Goal: Contribute content: Add original content to the website for others to see

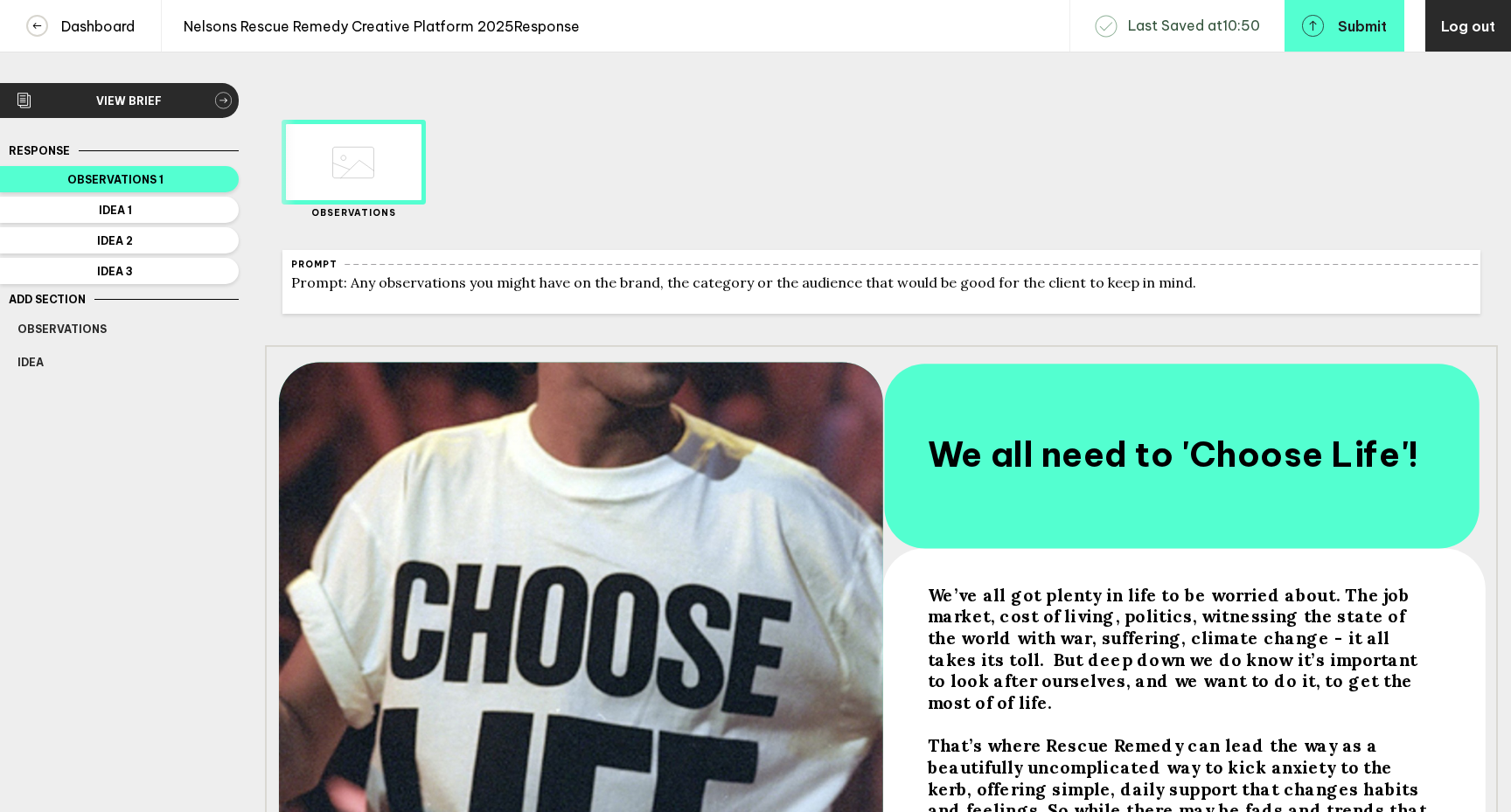
scroll to position [322, 0]
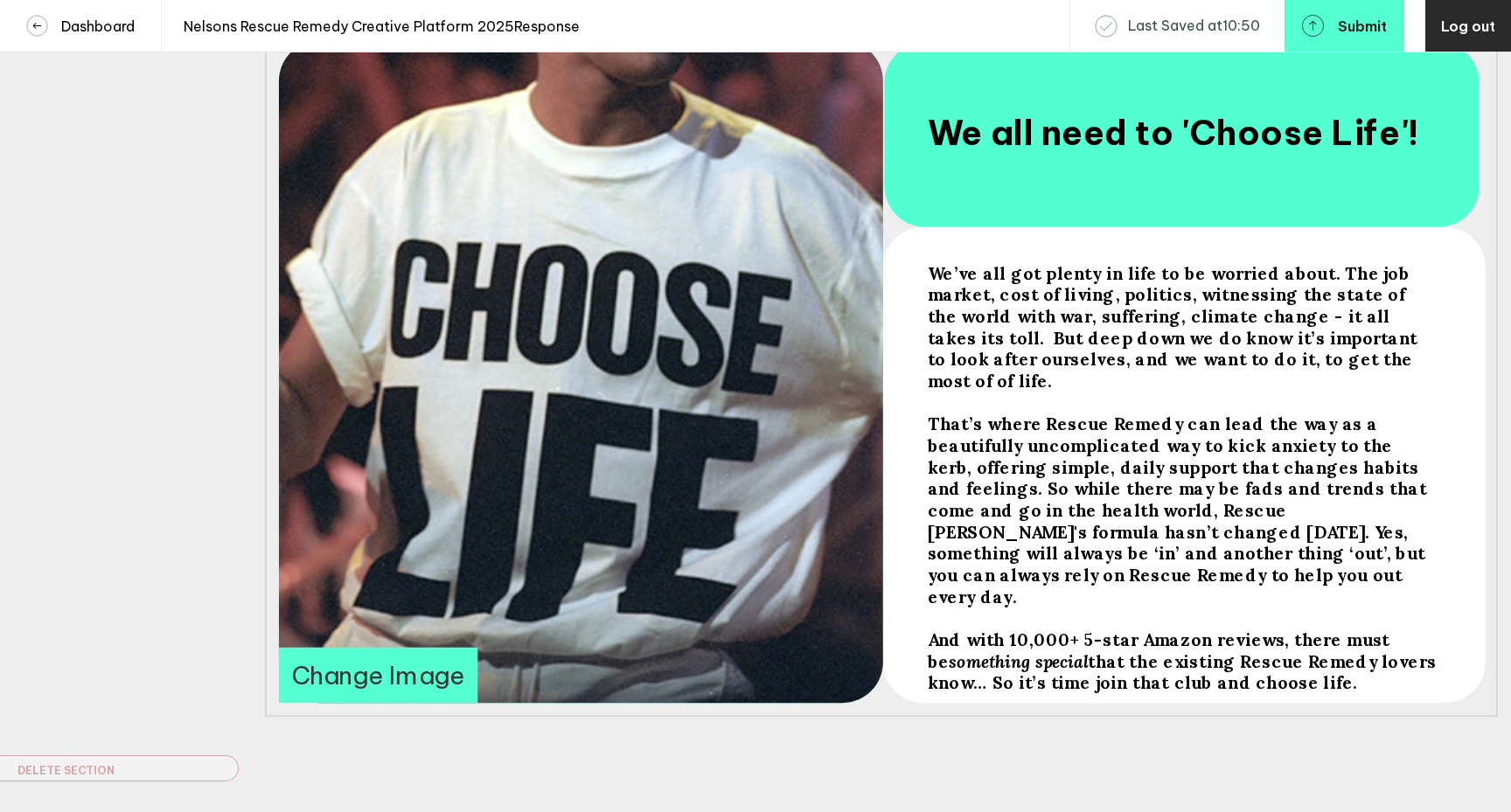
click at [1073, 651] on span "that the existing Rescue Remedy lovers know… So it’s time join that club and ch…" at bounding box center [1184, 672] width 513 height 42
click at [1073, 651] on span "that the existing Rescue Remedy lovers know… So it’s time join that club and ch…" at bounding box center [1184, 672] width 513 height 42
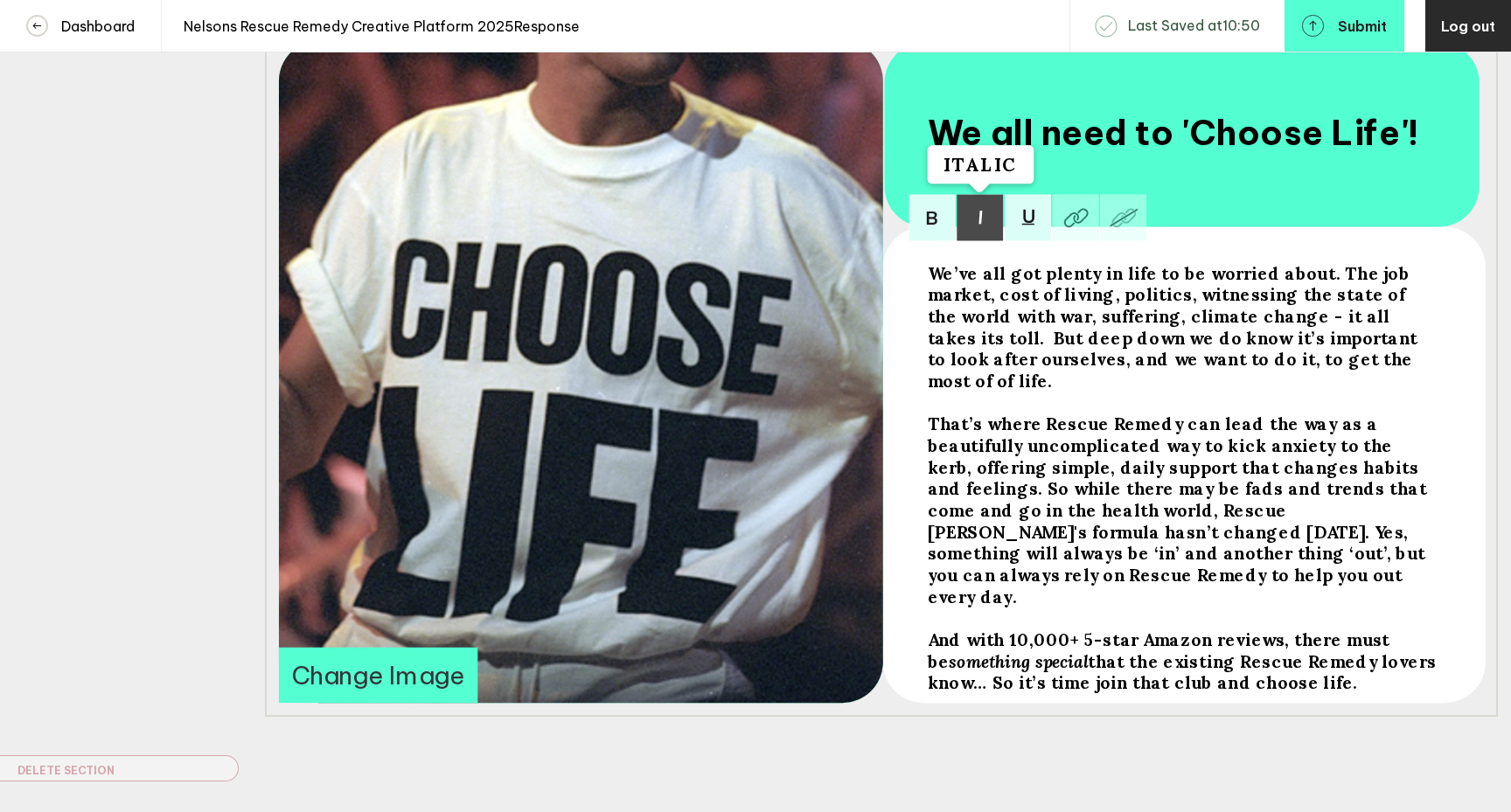
click at [977, 235] on img at bounding box center [979, 217] width 46 height 46
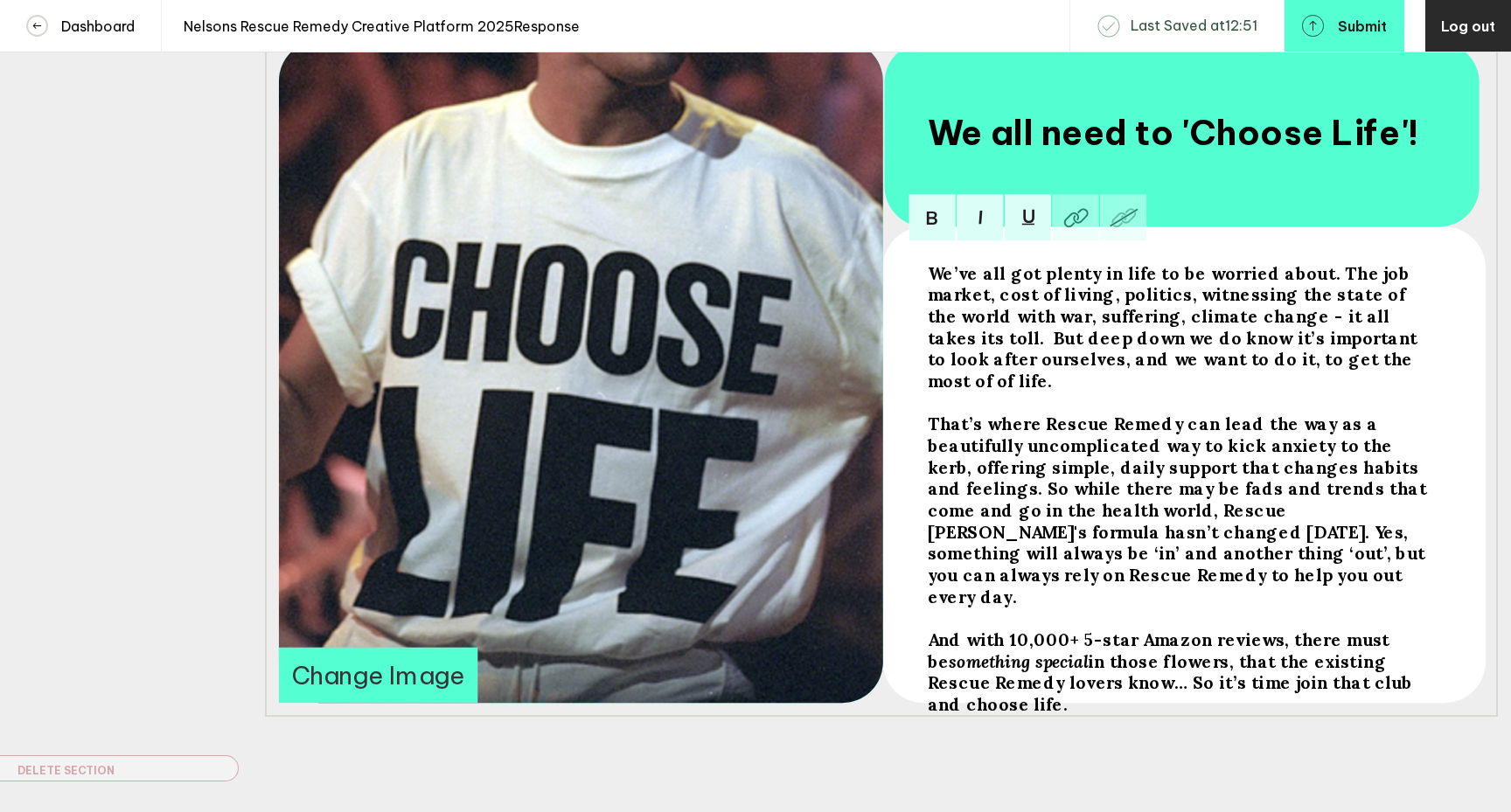
click at [1115, 654] on span "in those flowers, that the existing Rescue Remedy lovers know… So it’s time joi…" at bounding box center [1172, 683] width 490 height 65
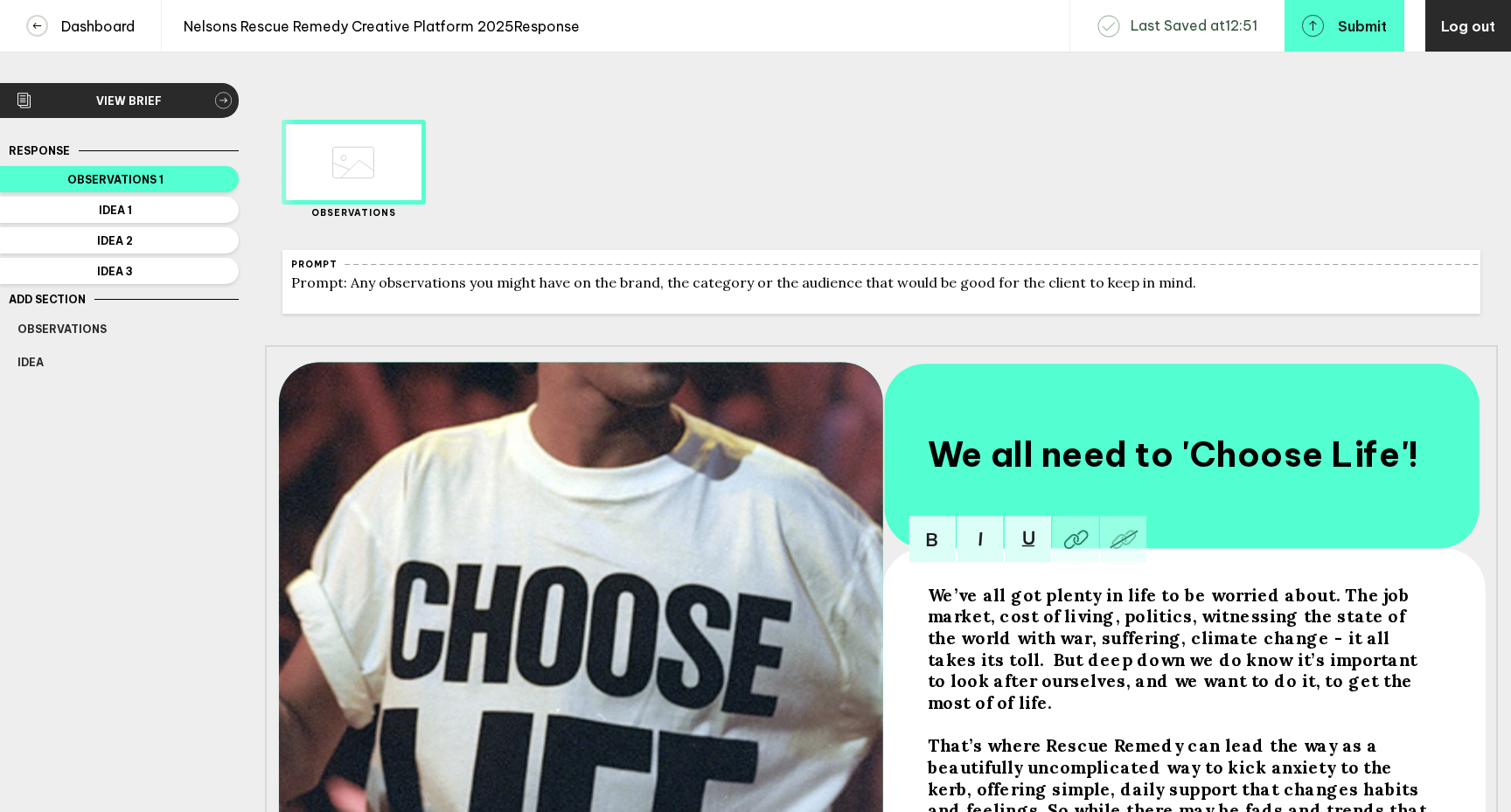
scroll to position [0, 0]
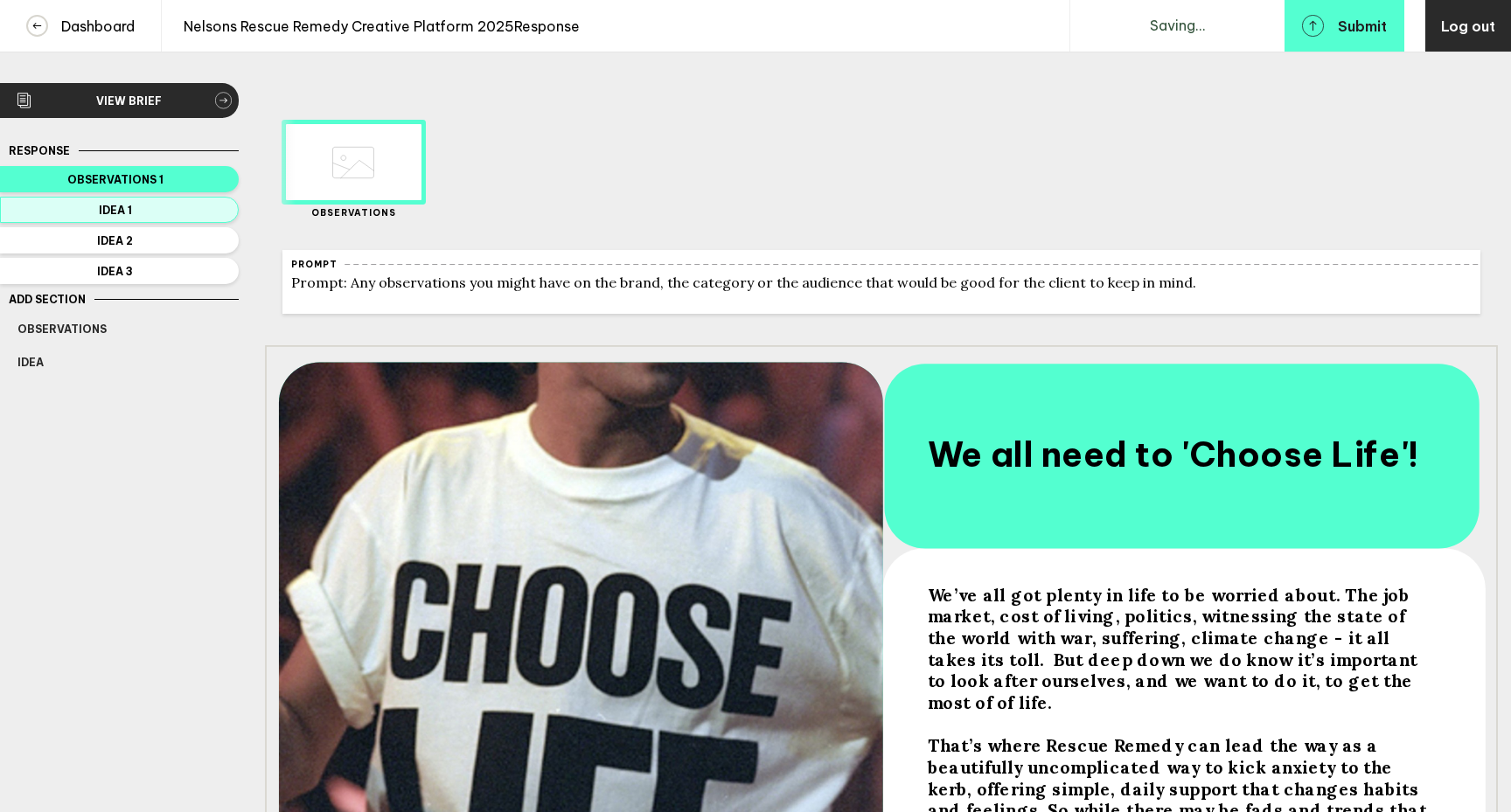
click at [197, 202] on button "Idea 1" at bounding box center [119, 209] width 239 height 26
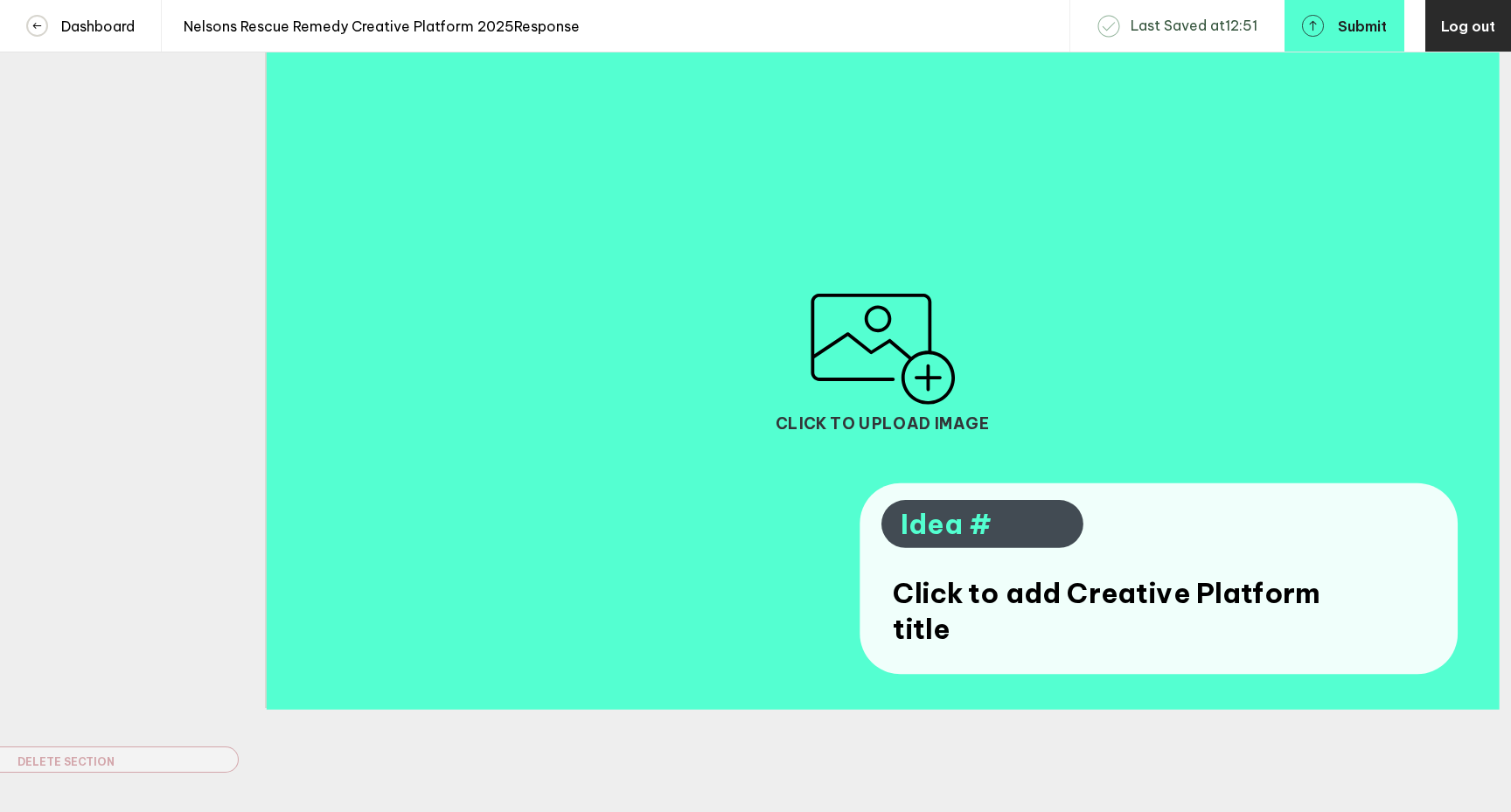
scroll to position [338, 0]
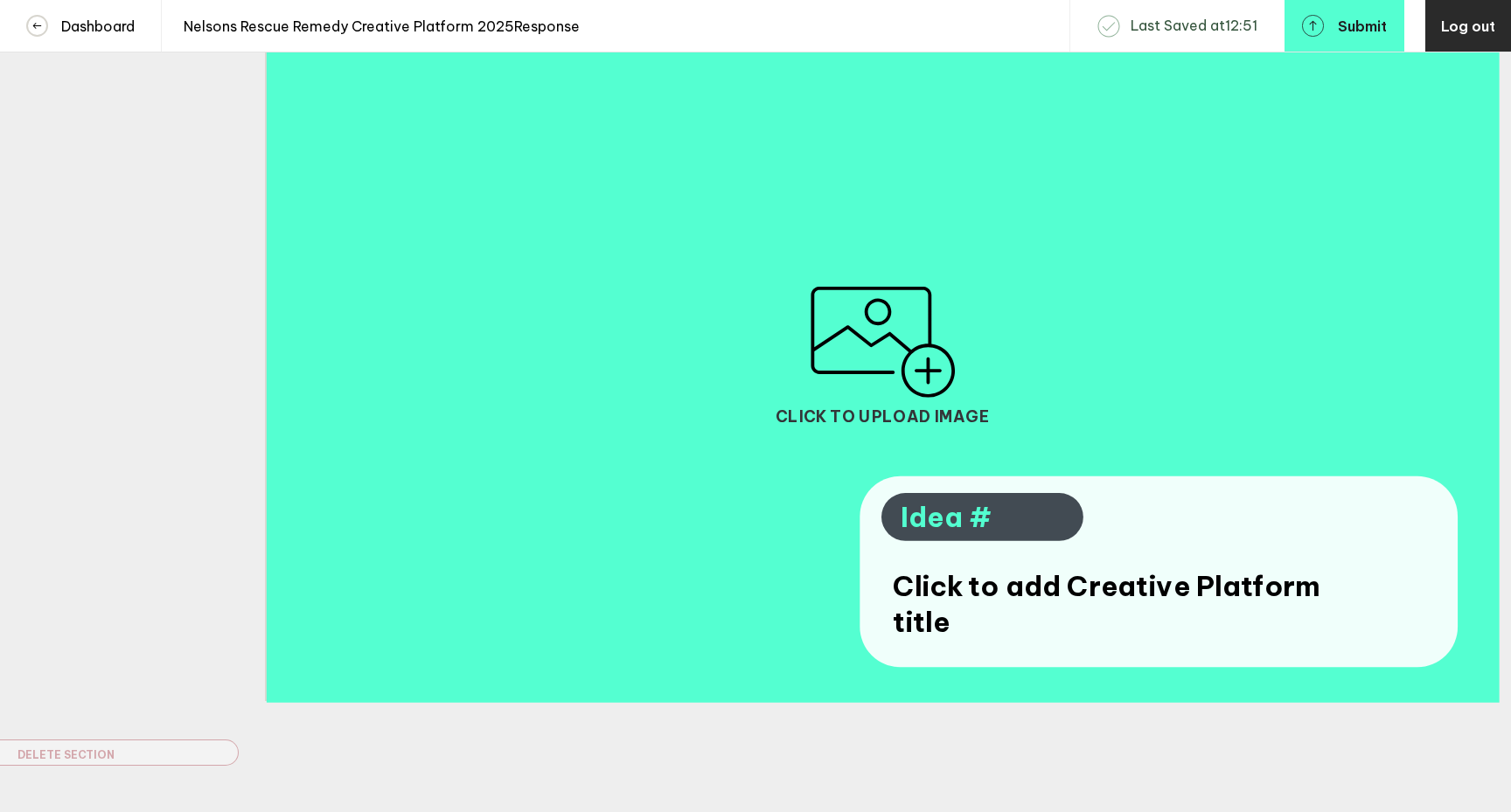
click at [1030, 593] on span "Click to add Creative Platform title" at bounding box center [1108, 604] width 431 height 71
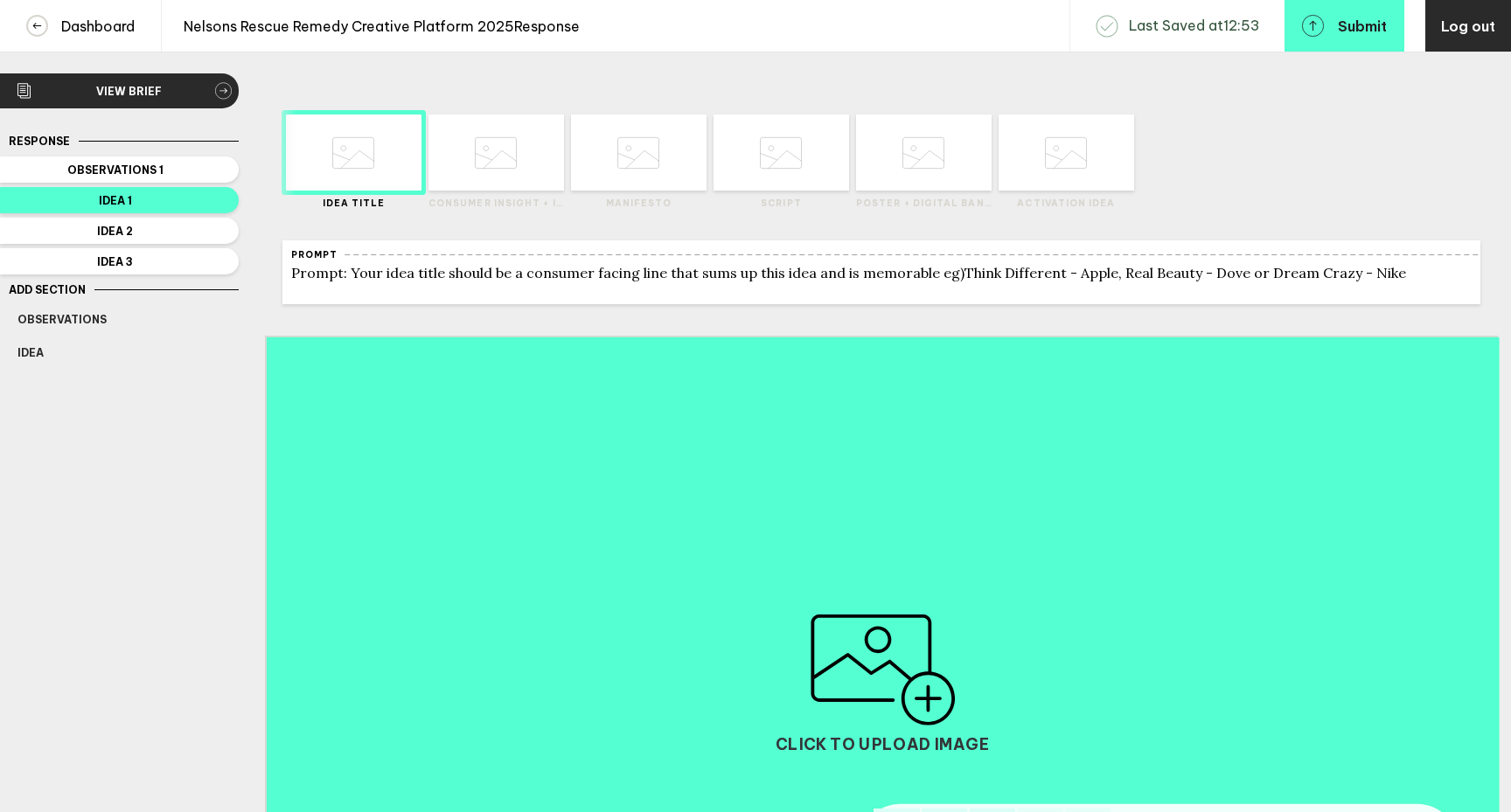
scroll to position [0, 0]
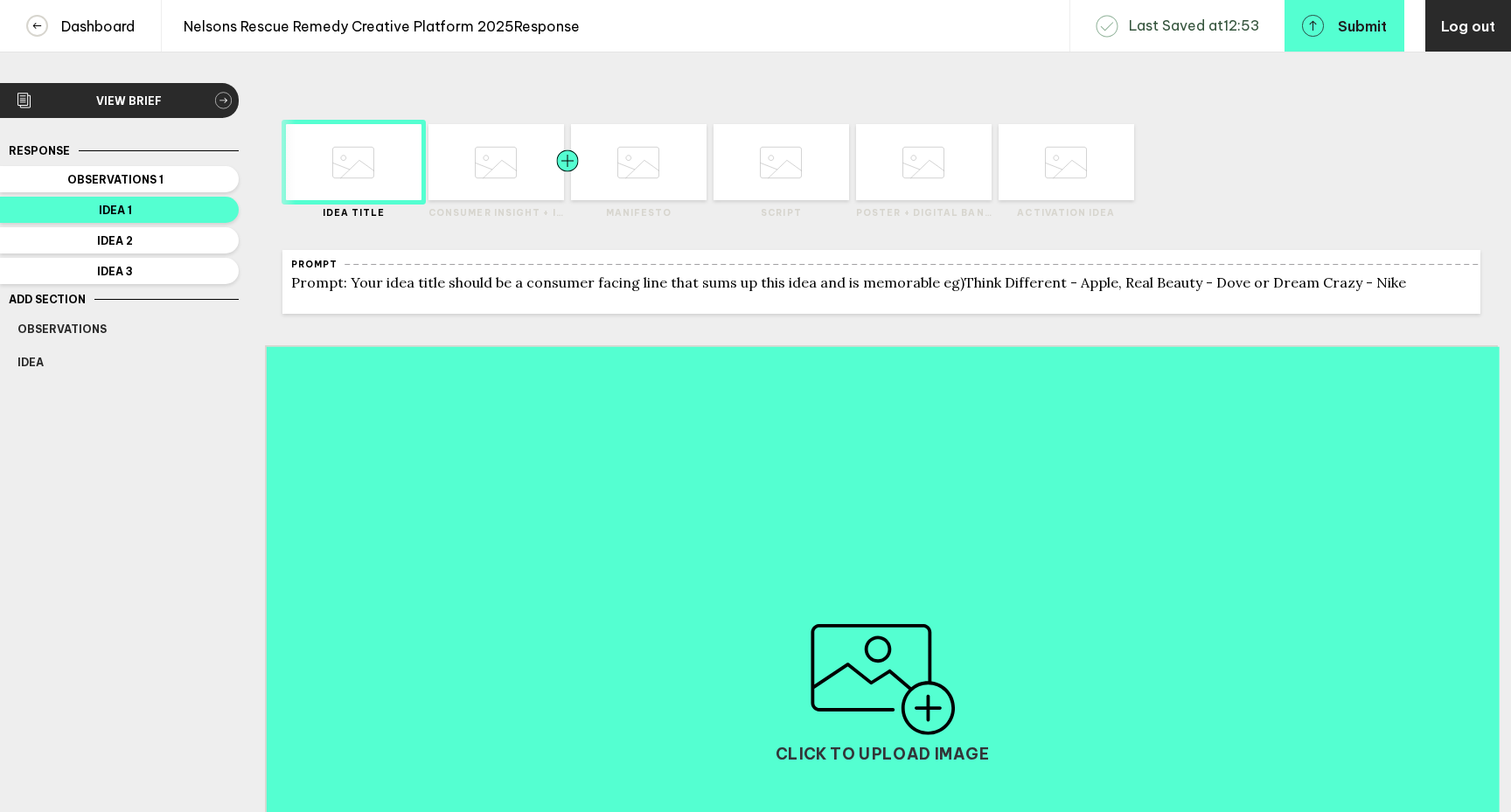
click at [522, 185] on div at bounding box center [534, 162] width 68 height 76
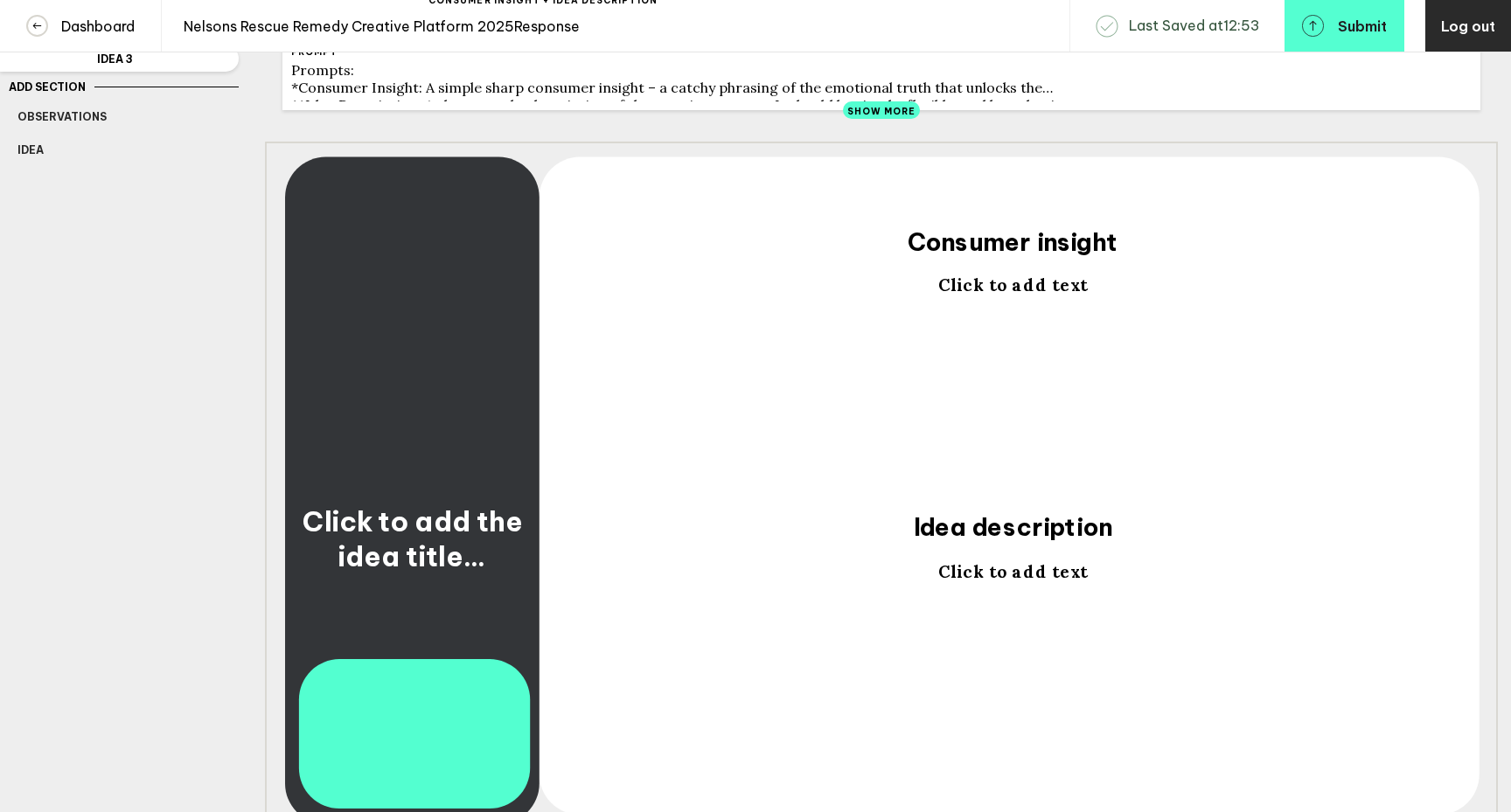
scroll to position [321, 0]
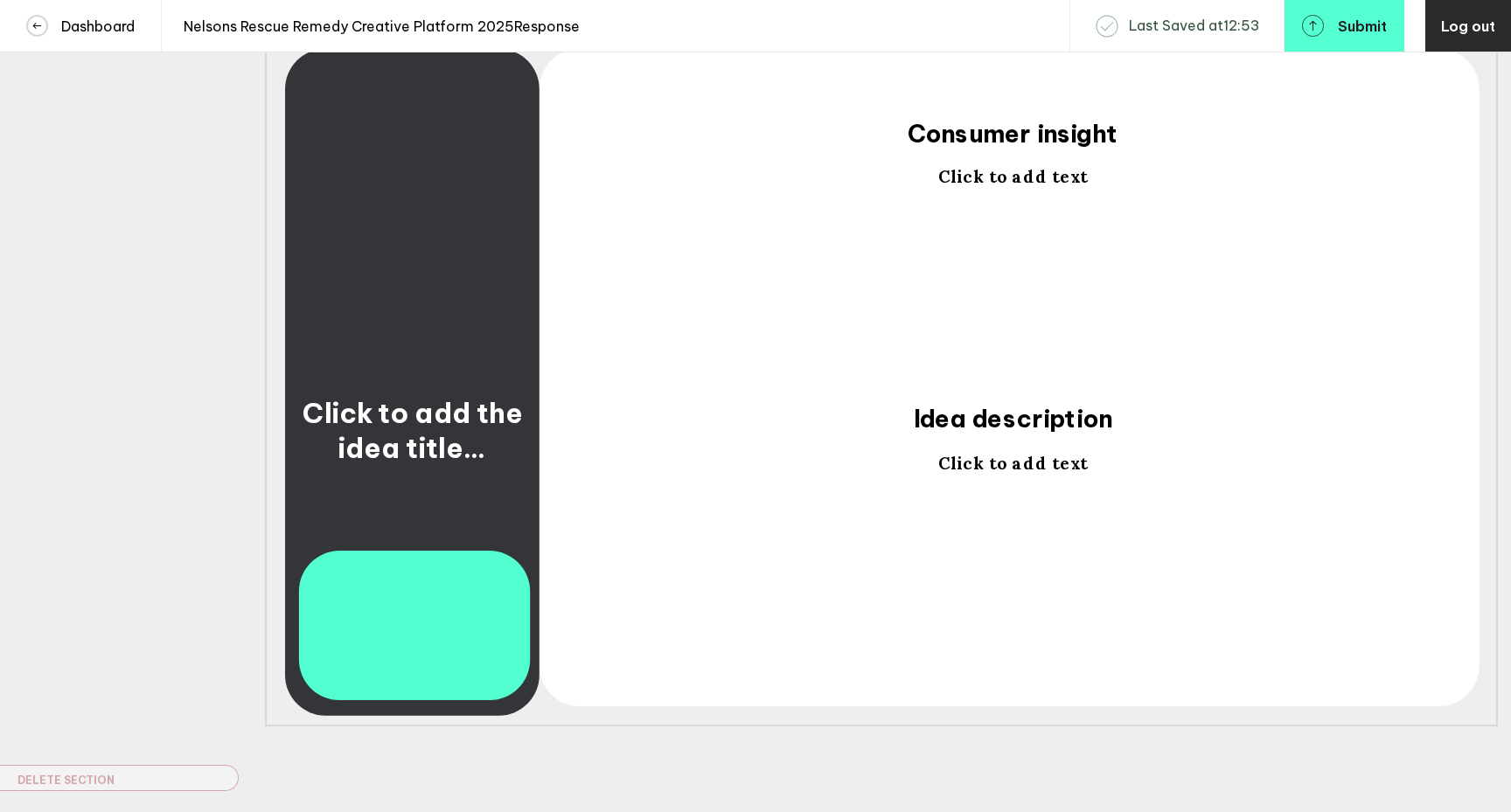
click at [397, 431] on span "Click to add the idea title…" at bounding box center [412, 430] width 242 height 71
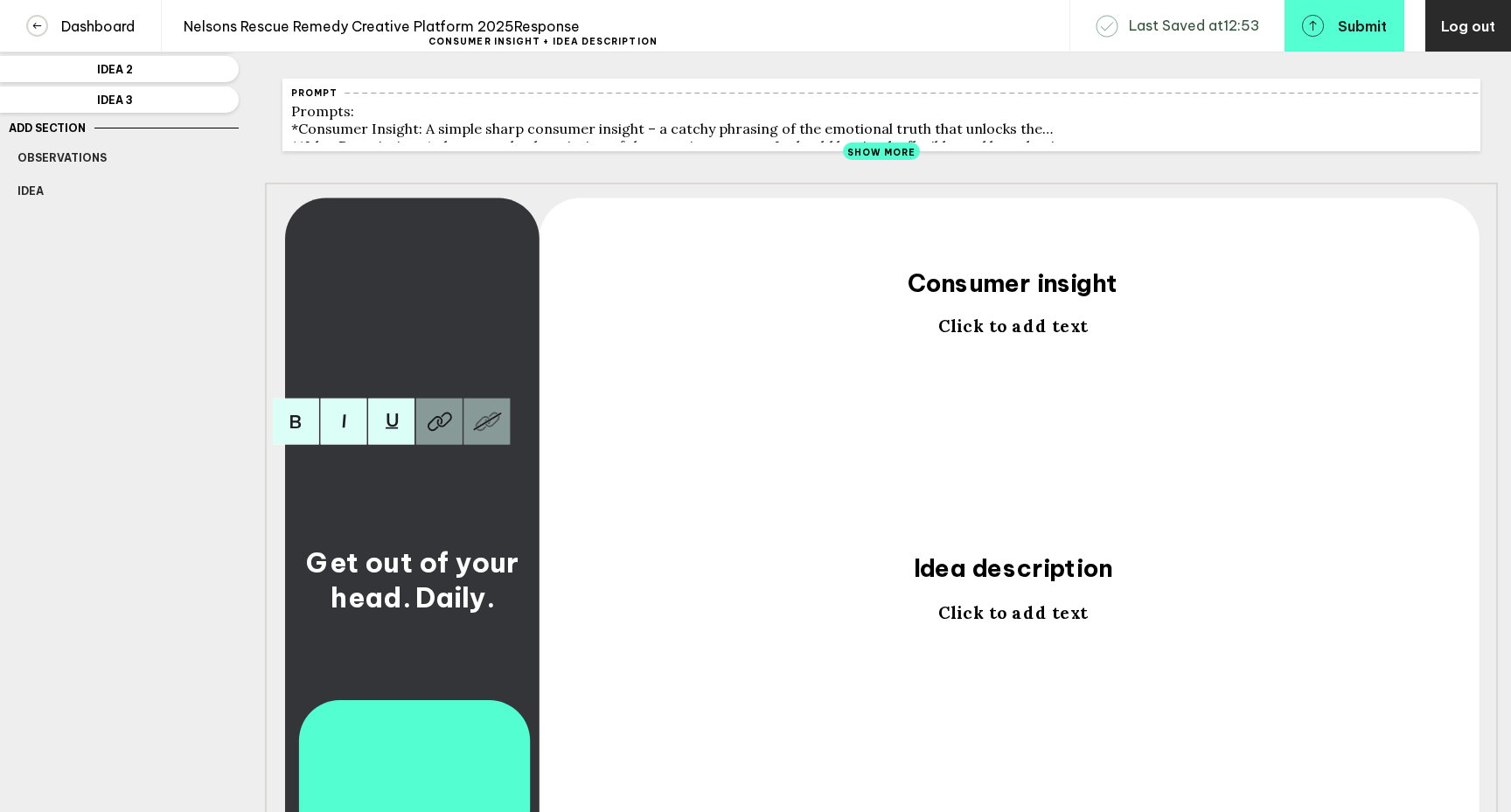
scroll to position [158, 0]
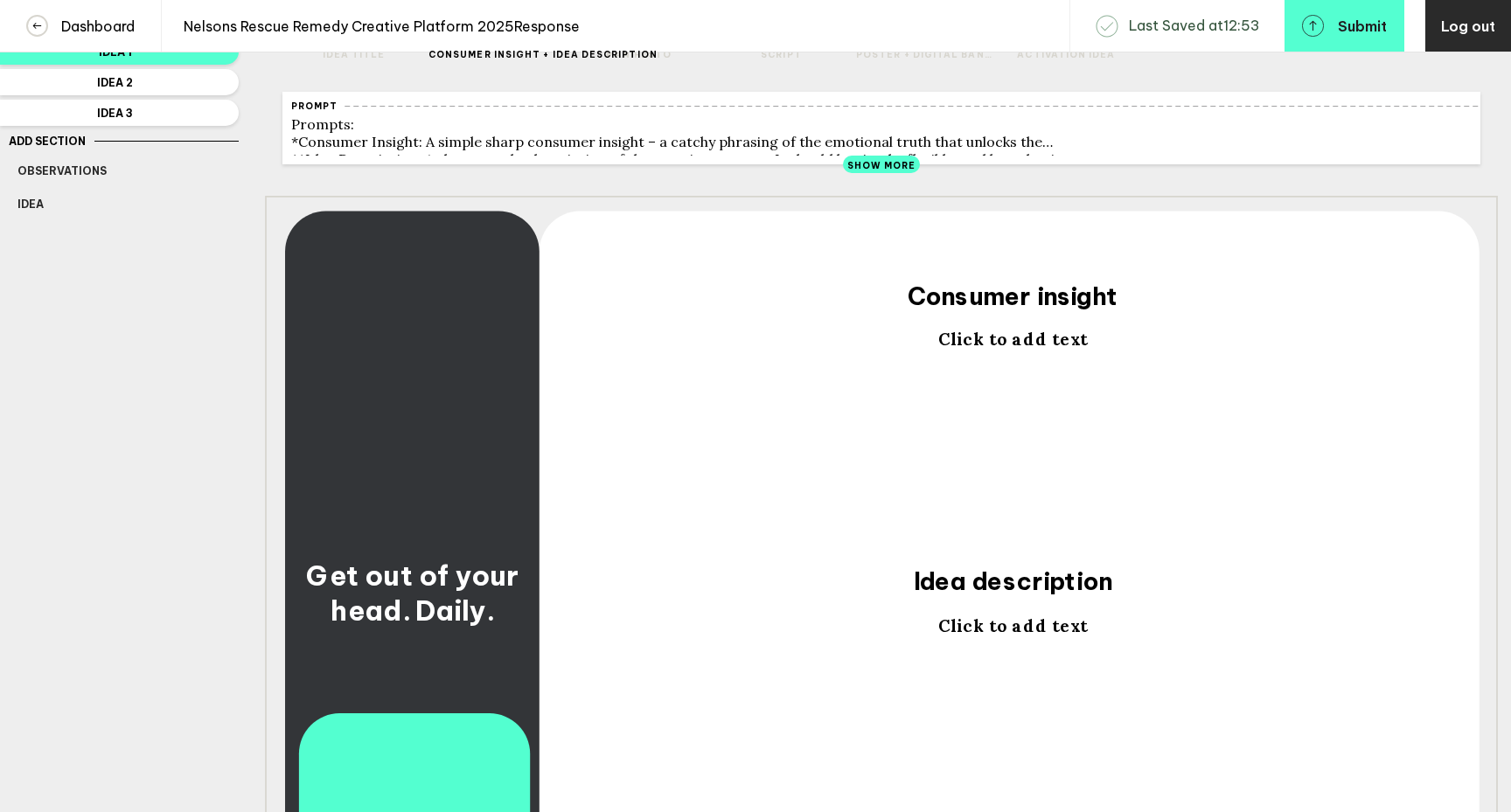
click at [980, 351] on span "Click to add text" at bounding box center [1013, 340] width 150 height 22
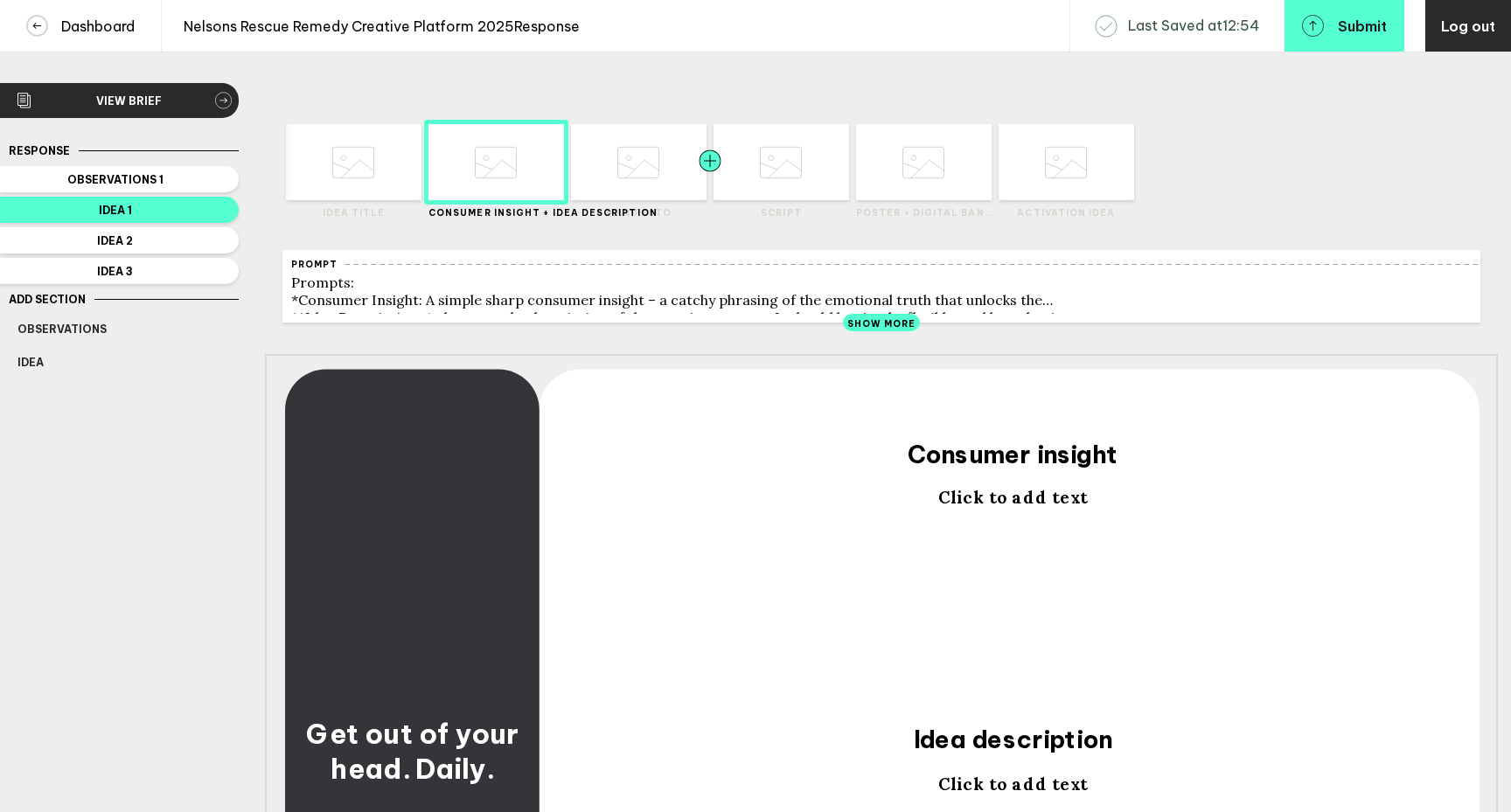
click at [674, 174] on div at bounding box center [676, 162] width 68 height 76
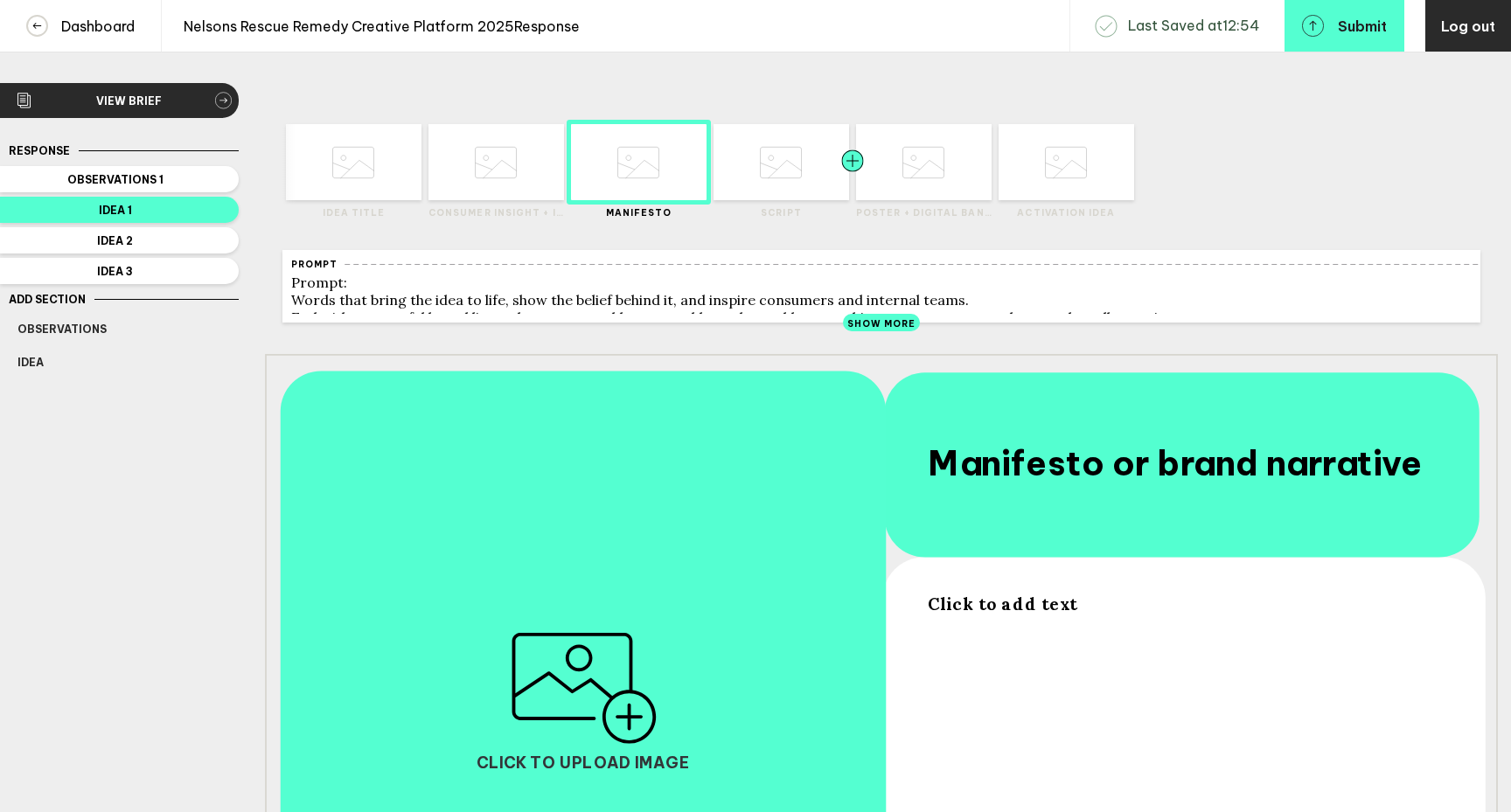
click at [797, 194] on div at bounding box center [819, 162] width 68 height 76
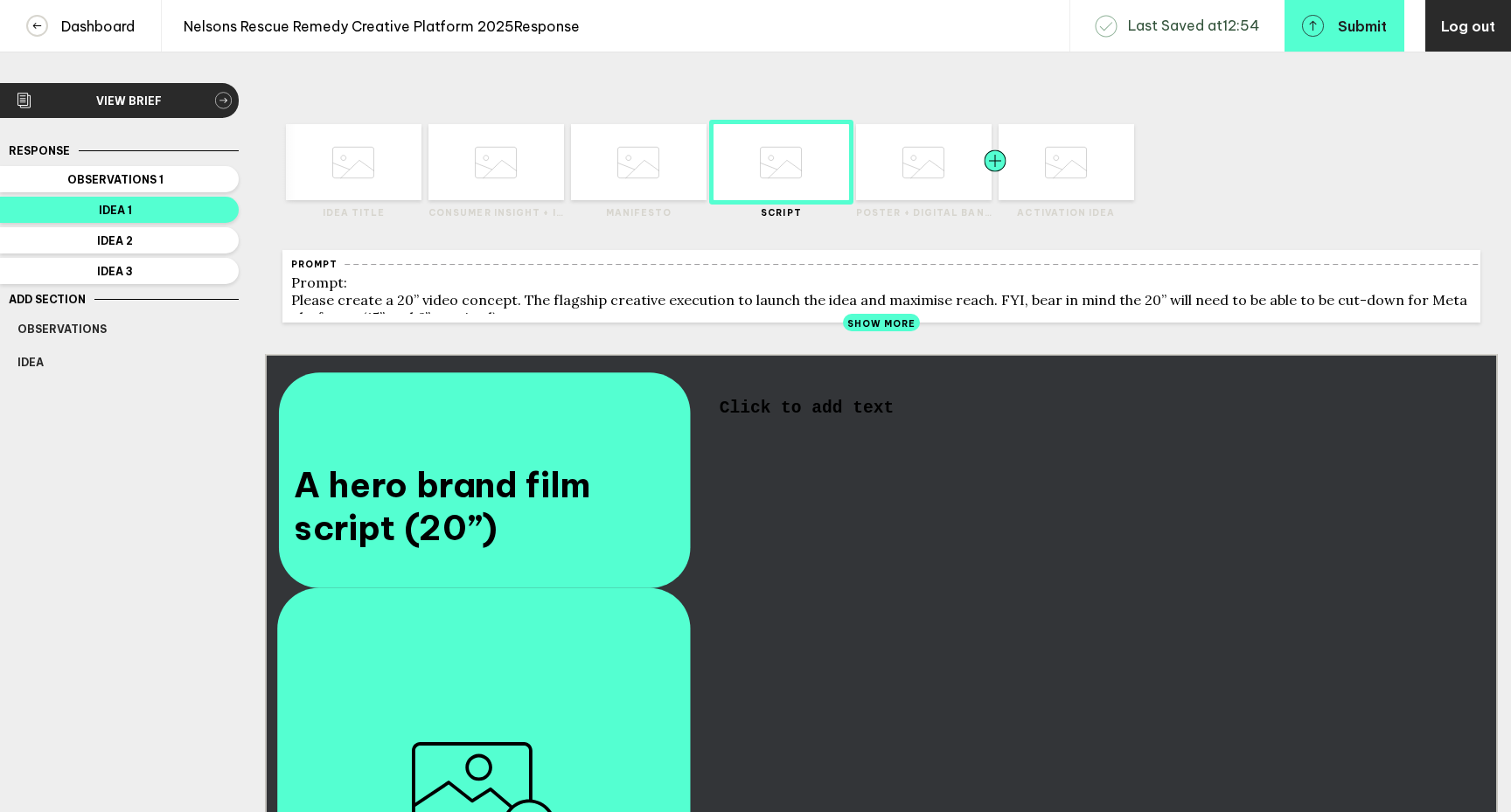
click at [927, 173] on div at bounding box center [961, 162] width 68 height 76
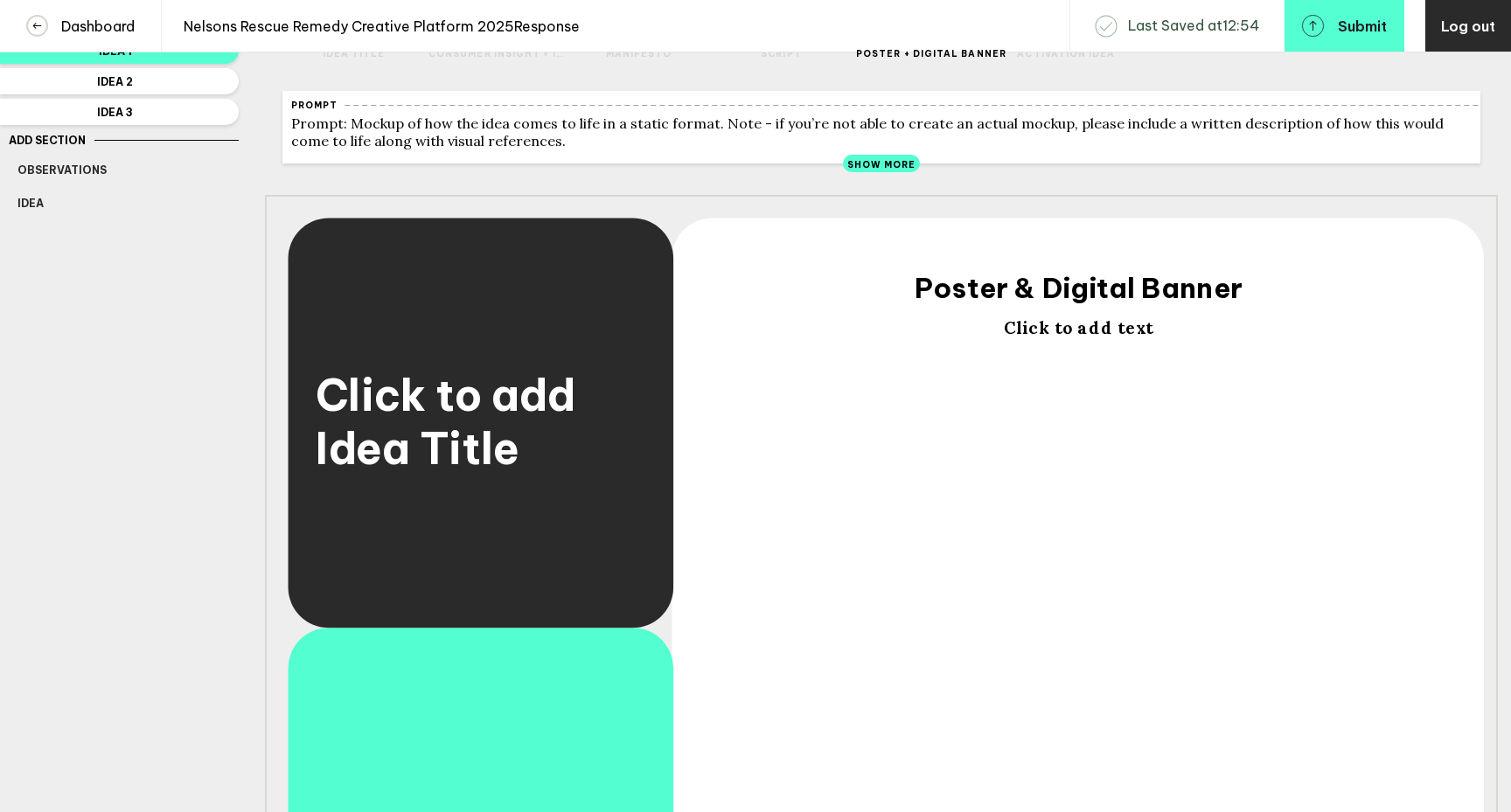
scroll to position [125, 0]
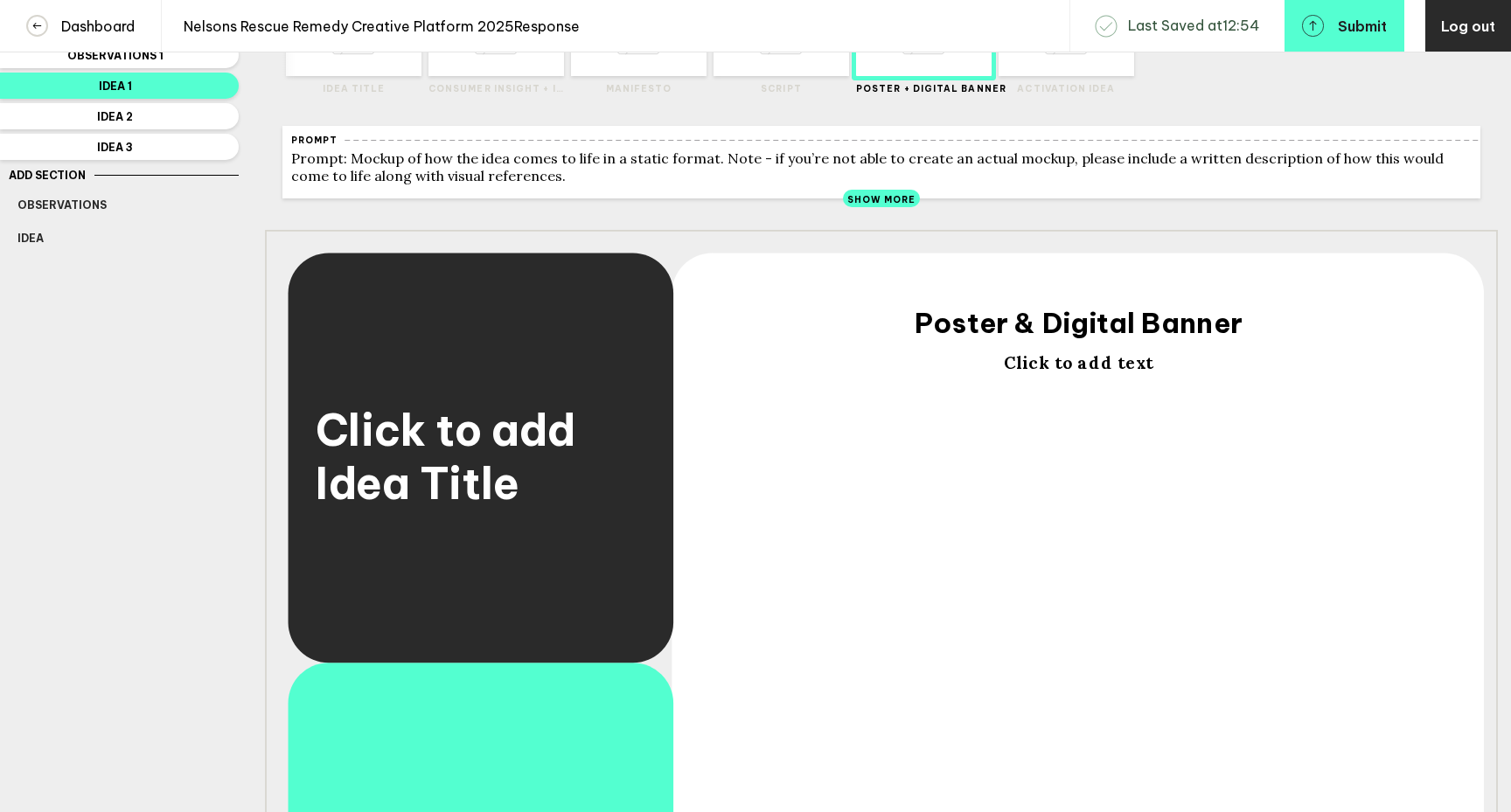
click at [1019, 70] on div at bounding box center [1029, 38] width 68 height 76
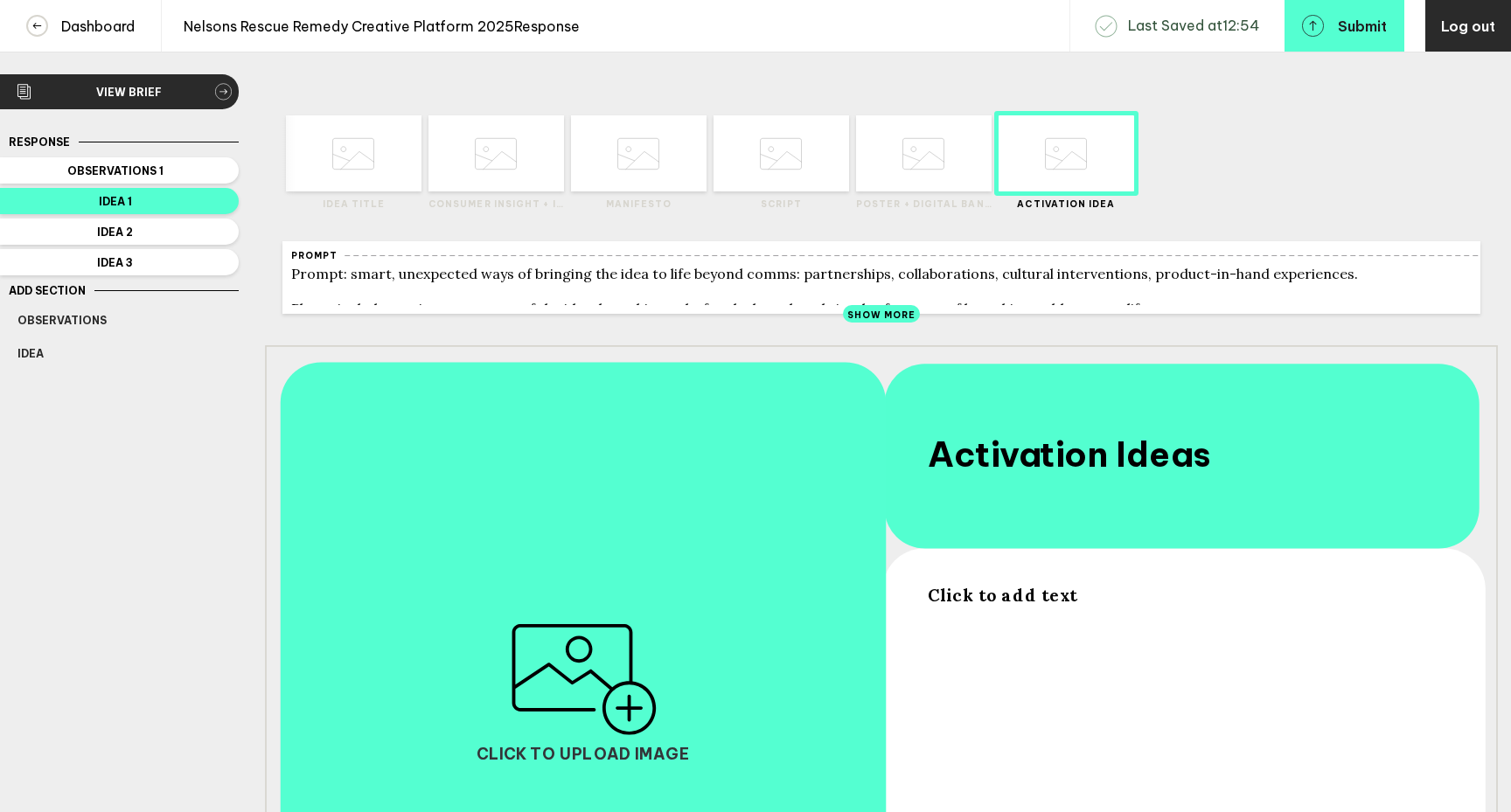
scroll to position [0, 0]
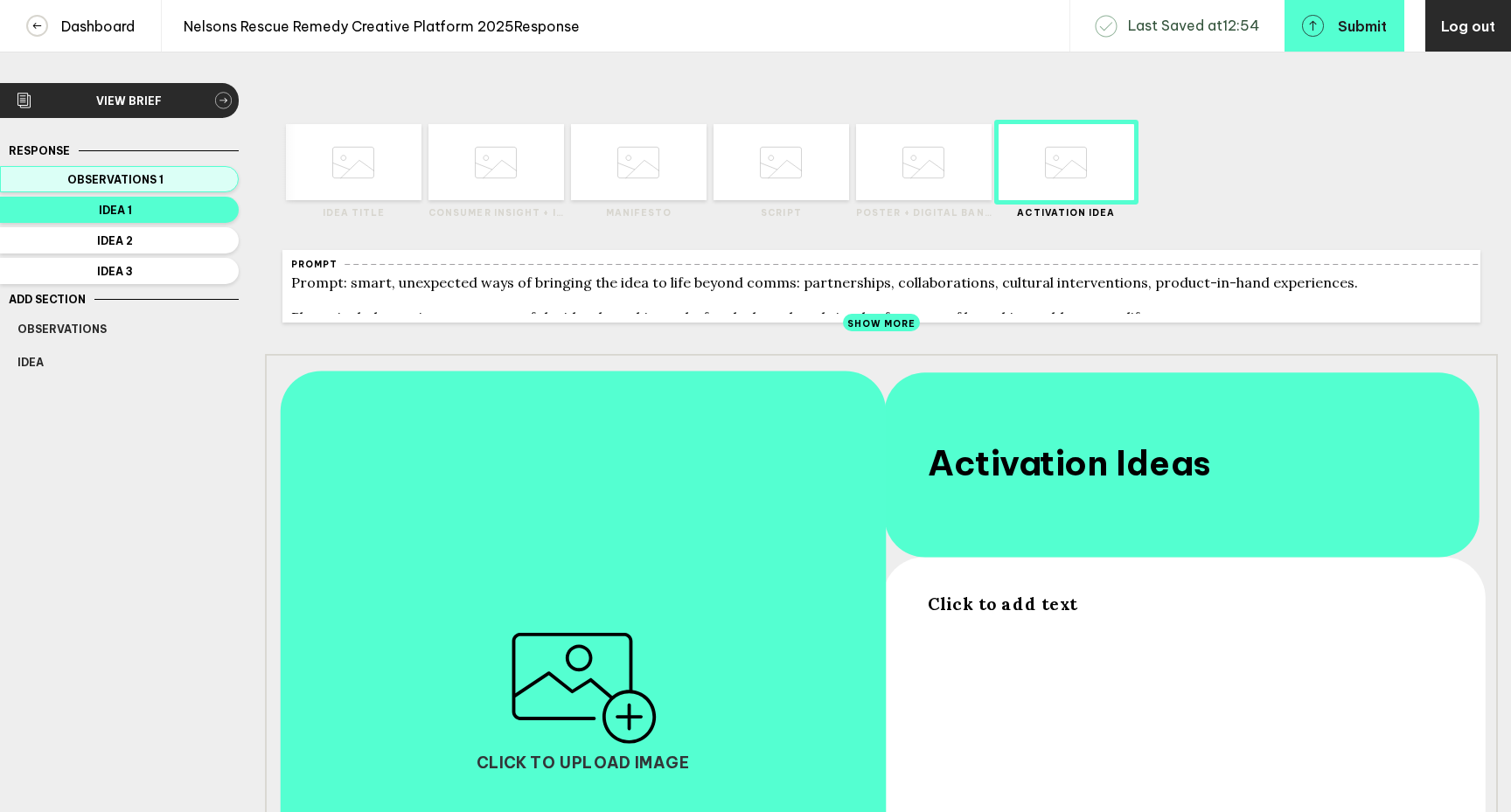
click at [204, 176] on span "Observations 1" at bounding box center [115, 180] width 196 height 13
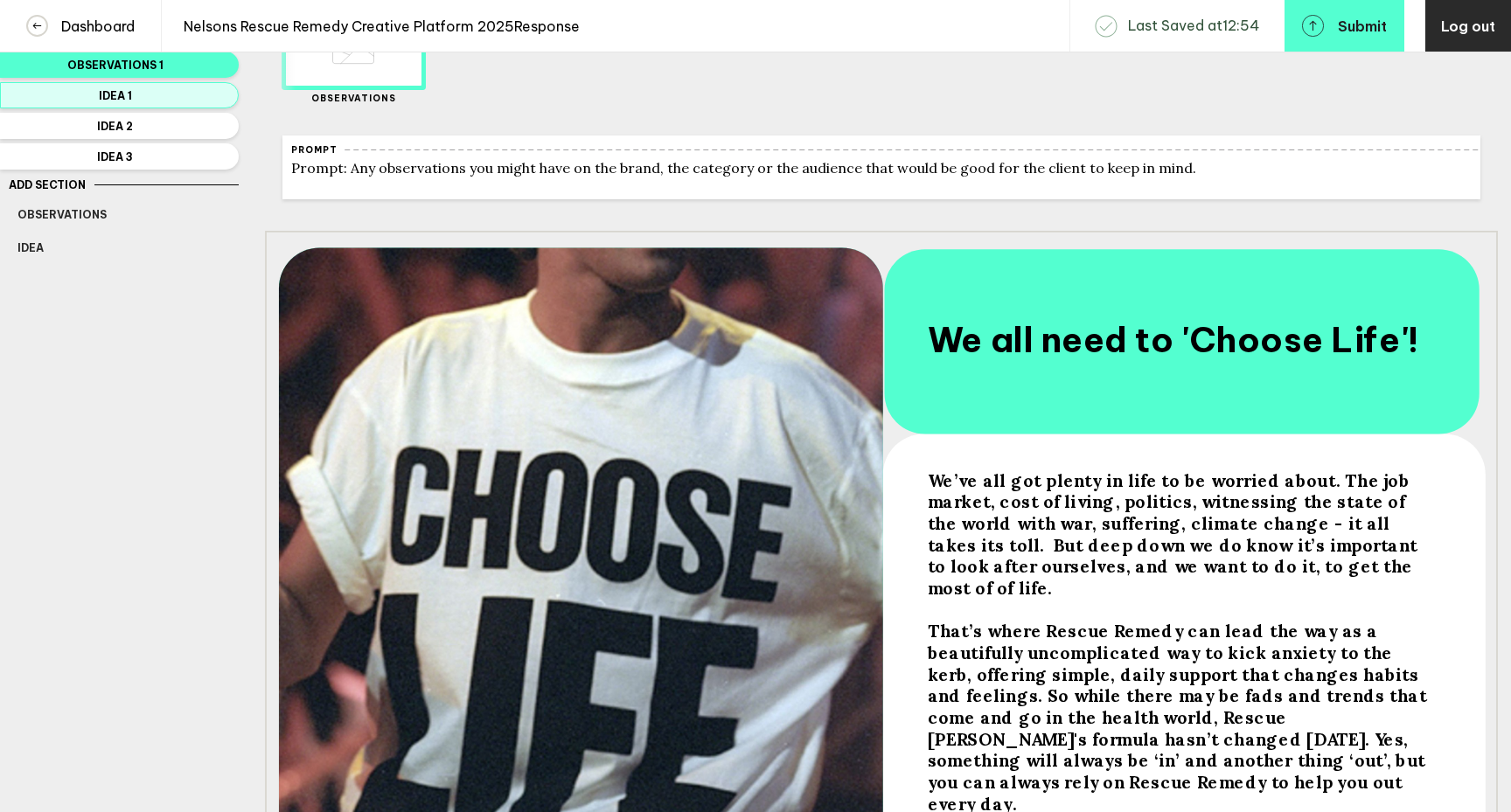
click at [142, 92] on span "Idea 1" at bounding box center [115, 96] width 196 height 13
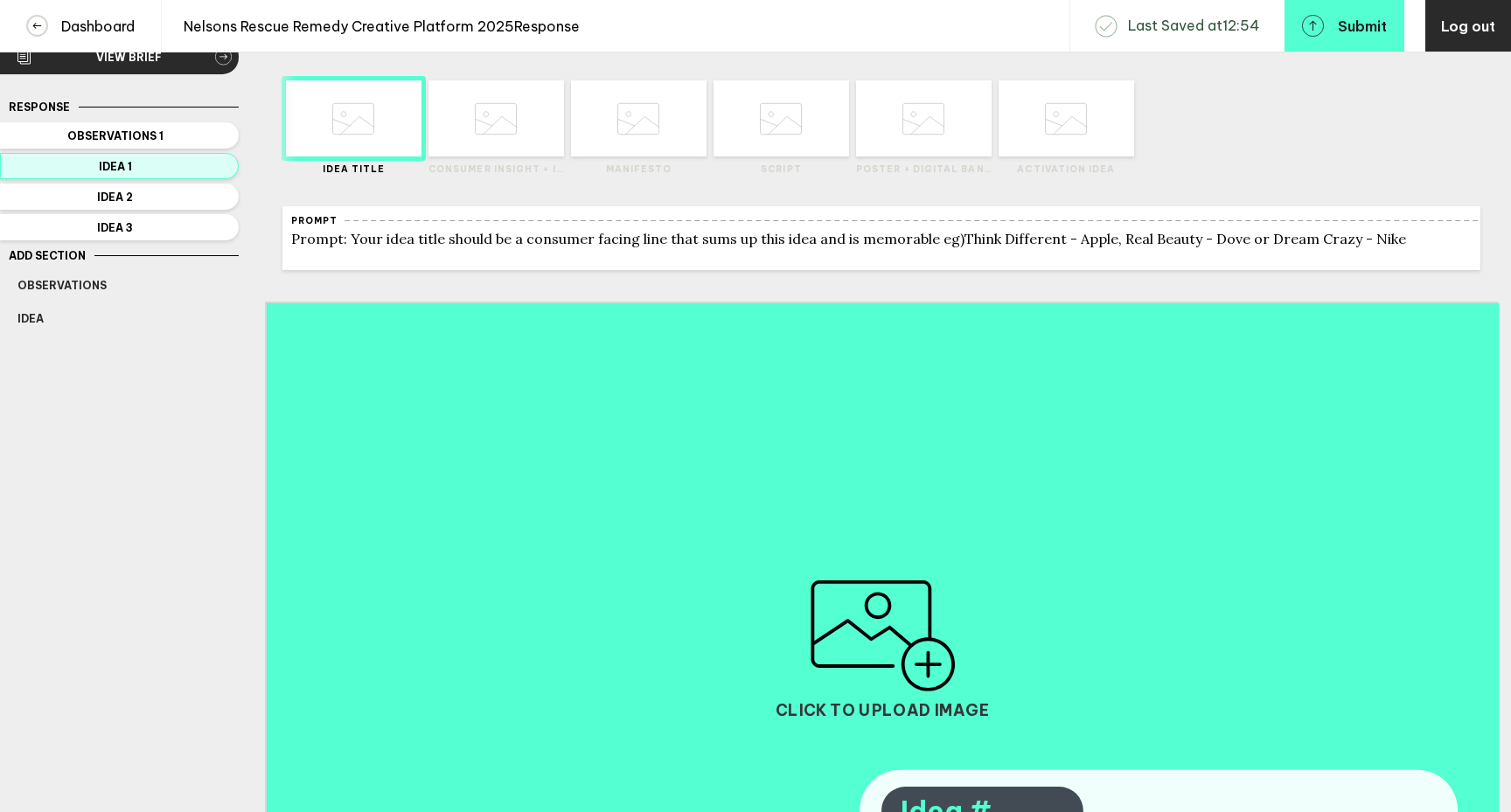
scroll to position [11, 0]
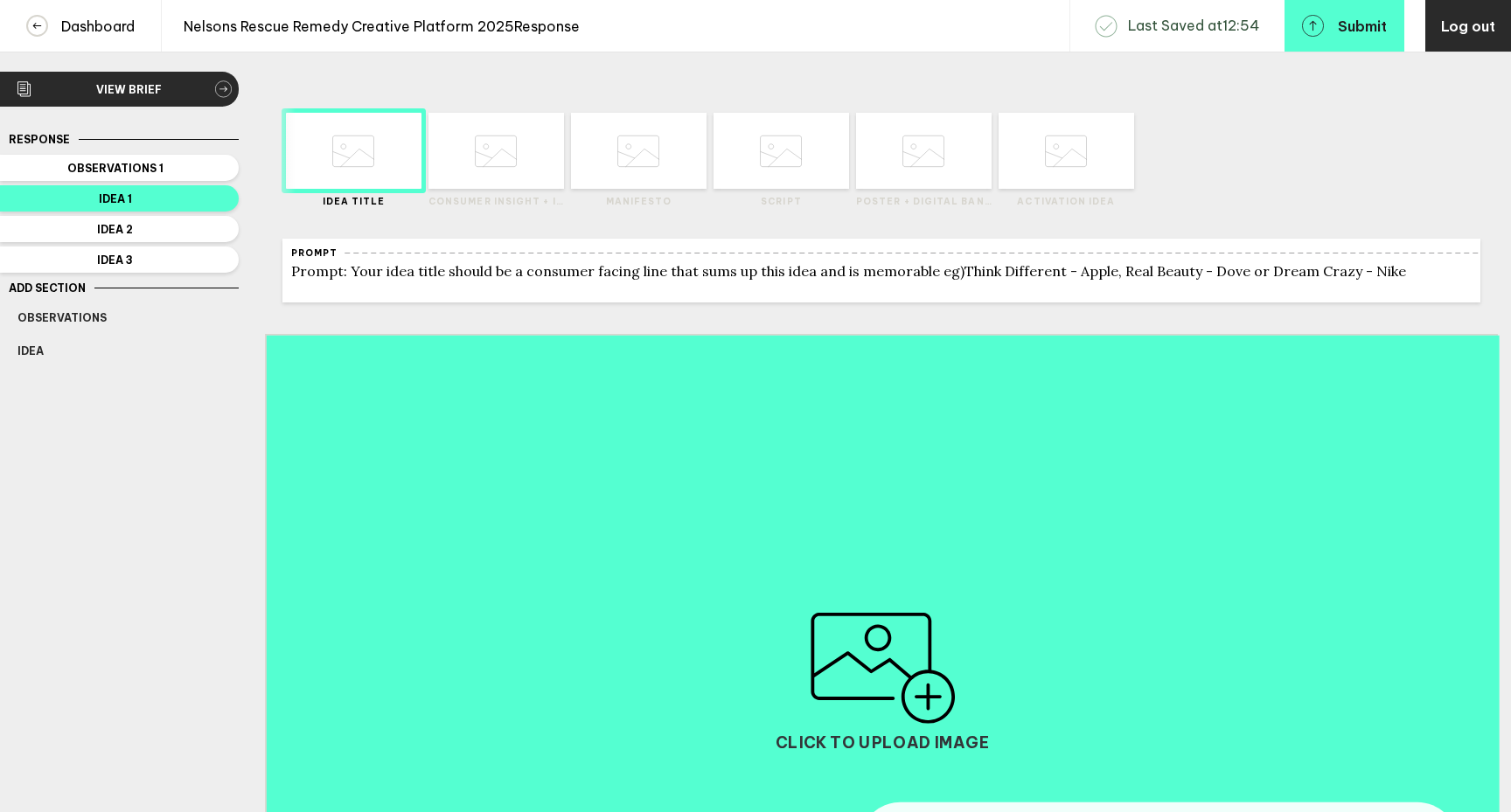
click at [498, 180] on icon at bounding box center [495, 151] width 42 height 66
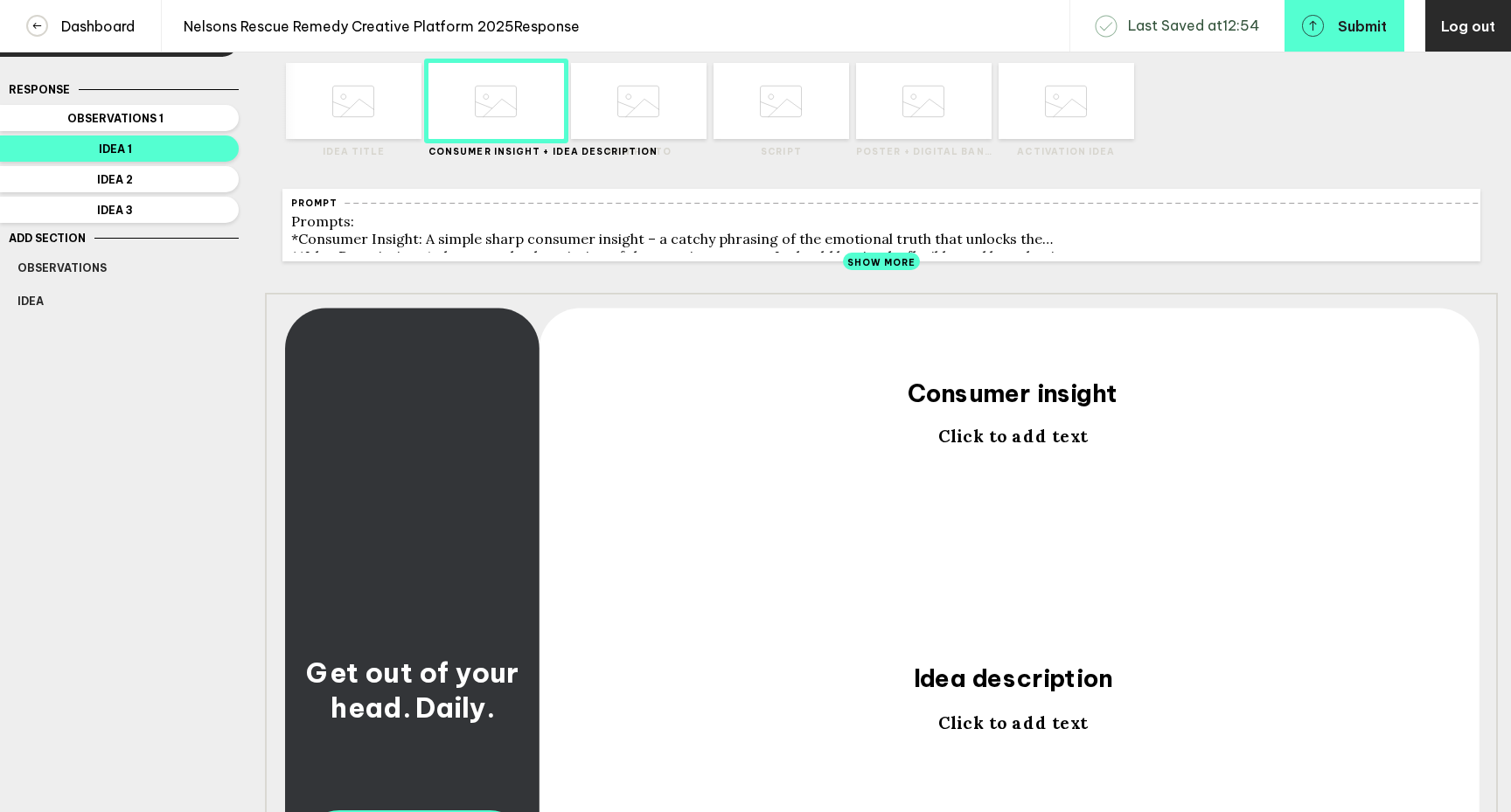
scroll to position [0, 0]
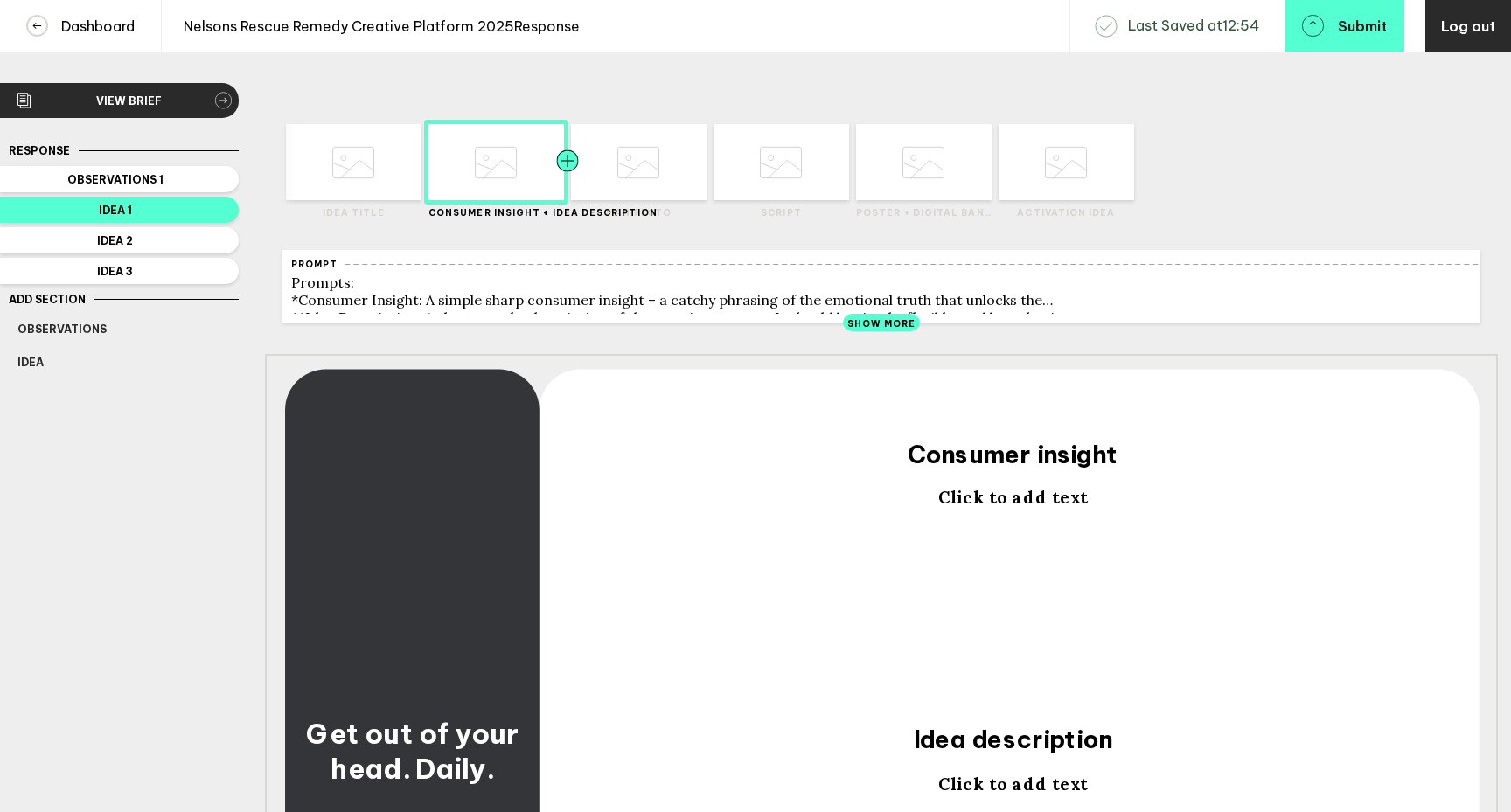
click at [621, 152] on div at bounding box center [602, 162] width 68 height 76
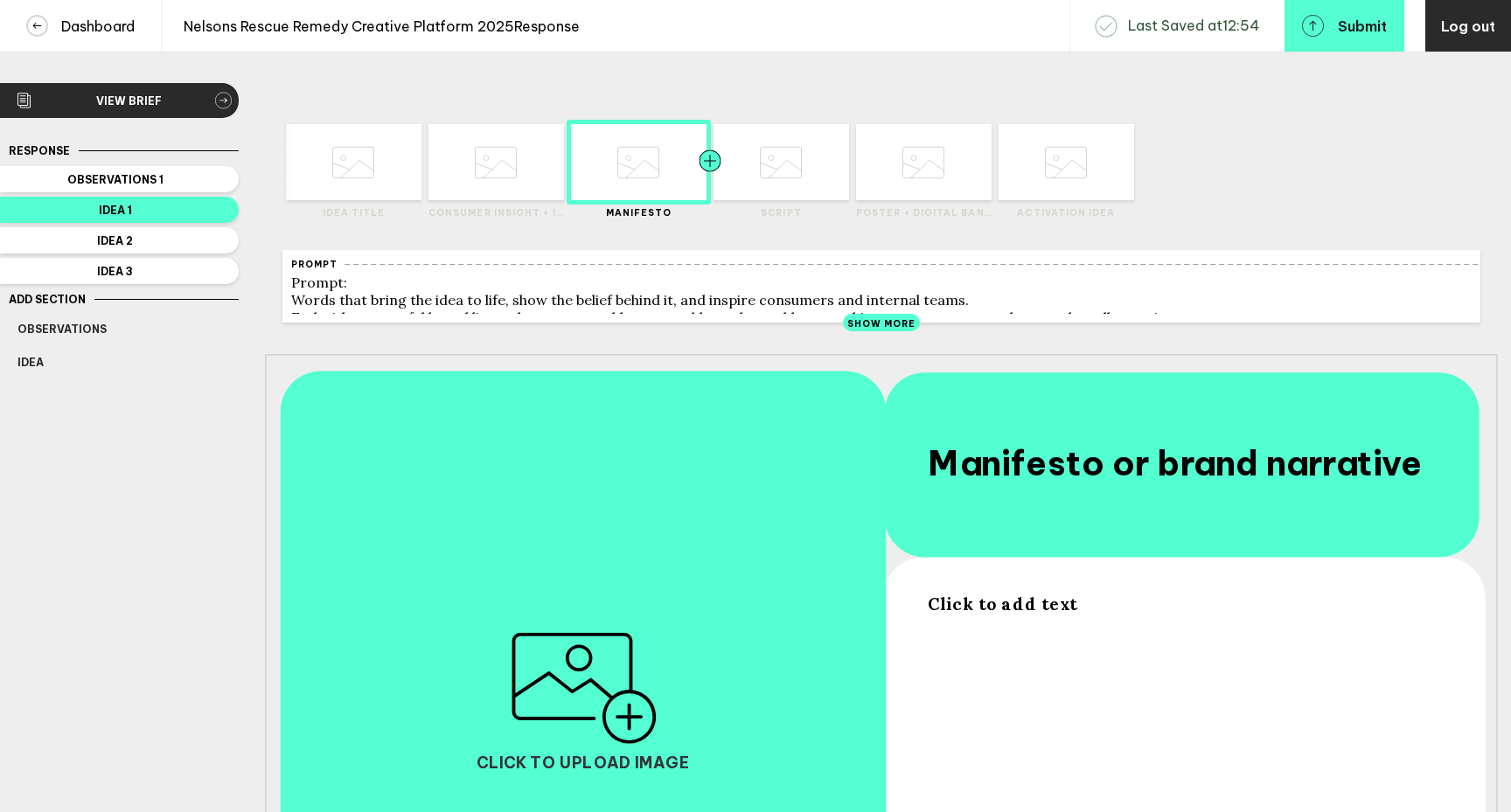
click at [773, 175] on div at bounding box center [744, 162] width 68 height 76
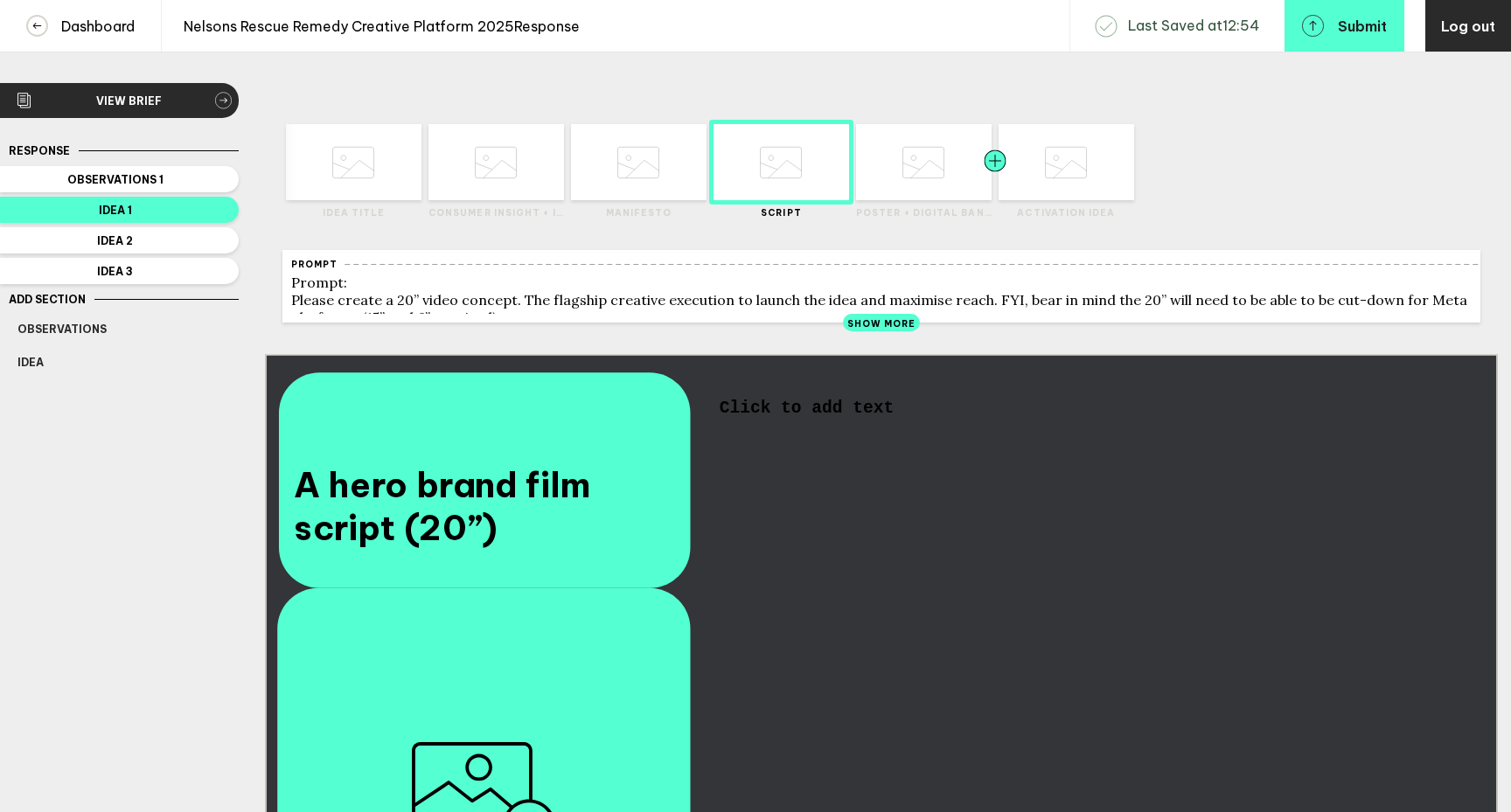
click at [936, 184] on div at bounding box center [961, 162] width 68 height 76
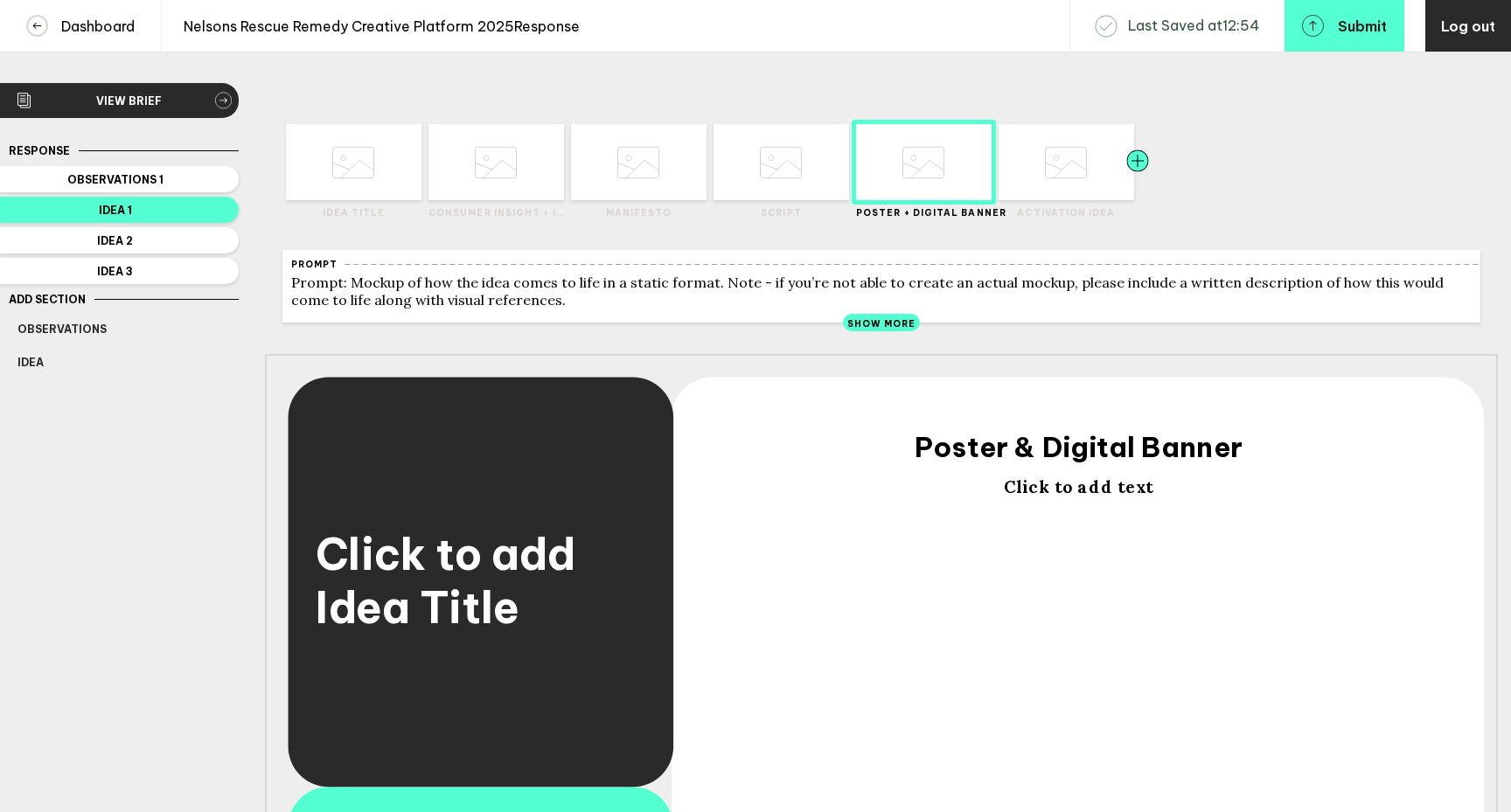
click at [1082, 179] on div at bounding box center [1104, 162] width 68 height 76
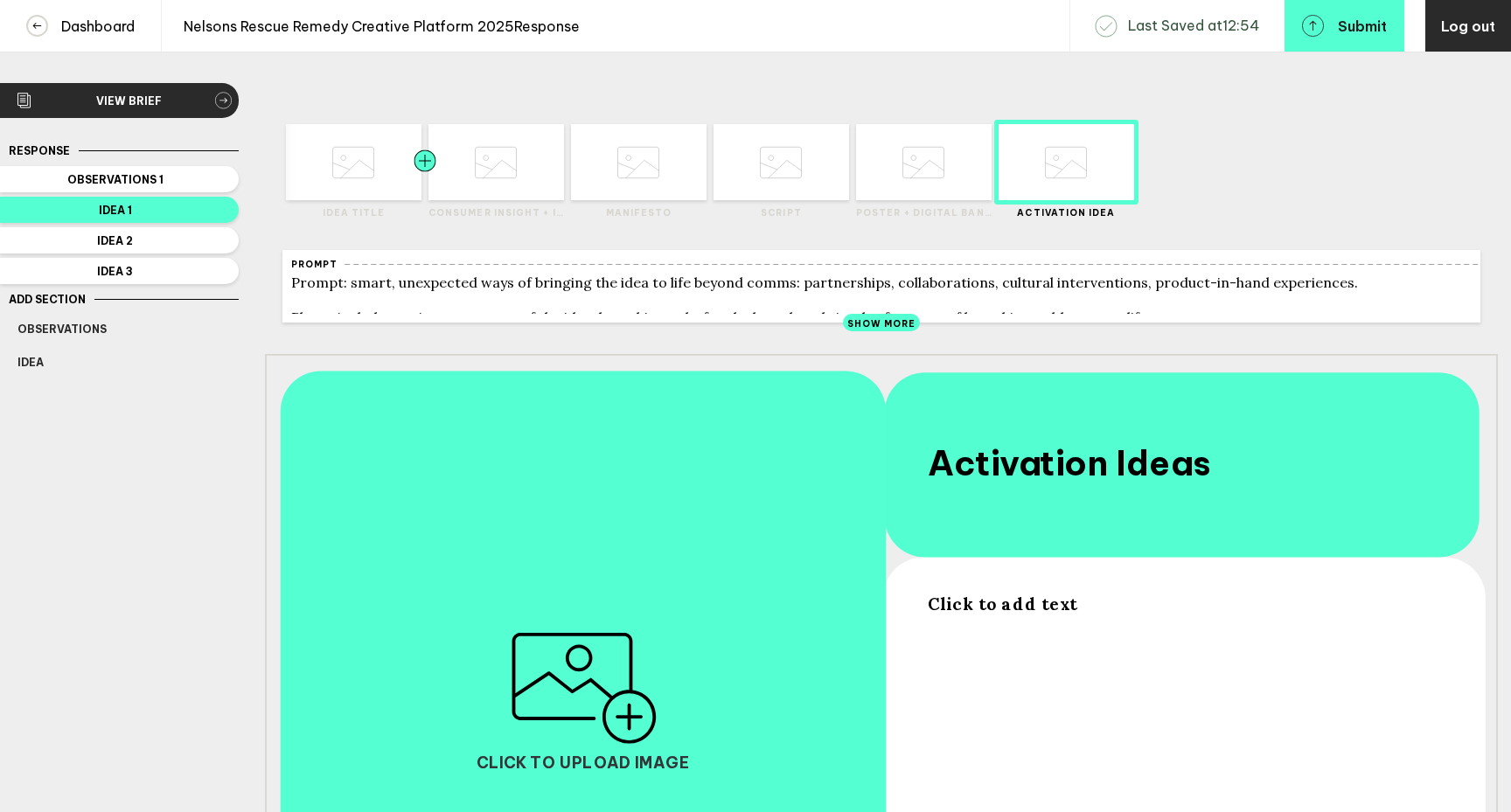
click at [489, 191] on div at bounding box center [459, 162] width 68 height 76
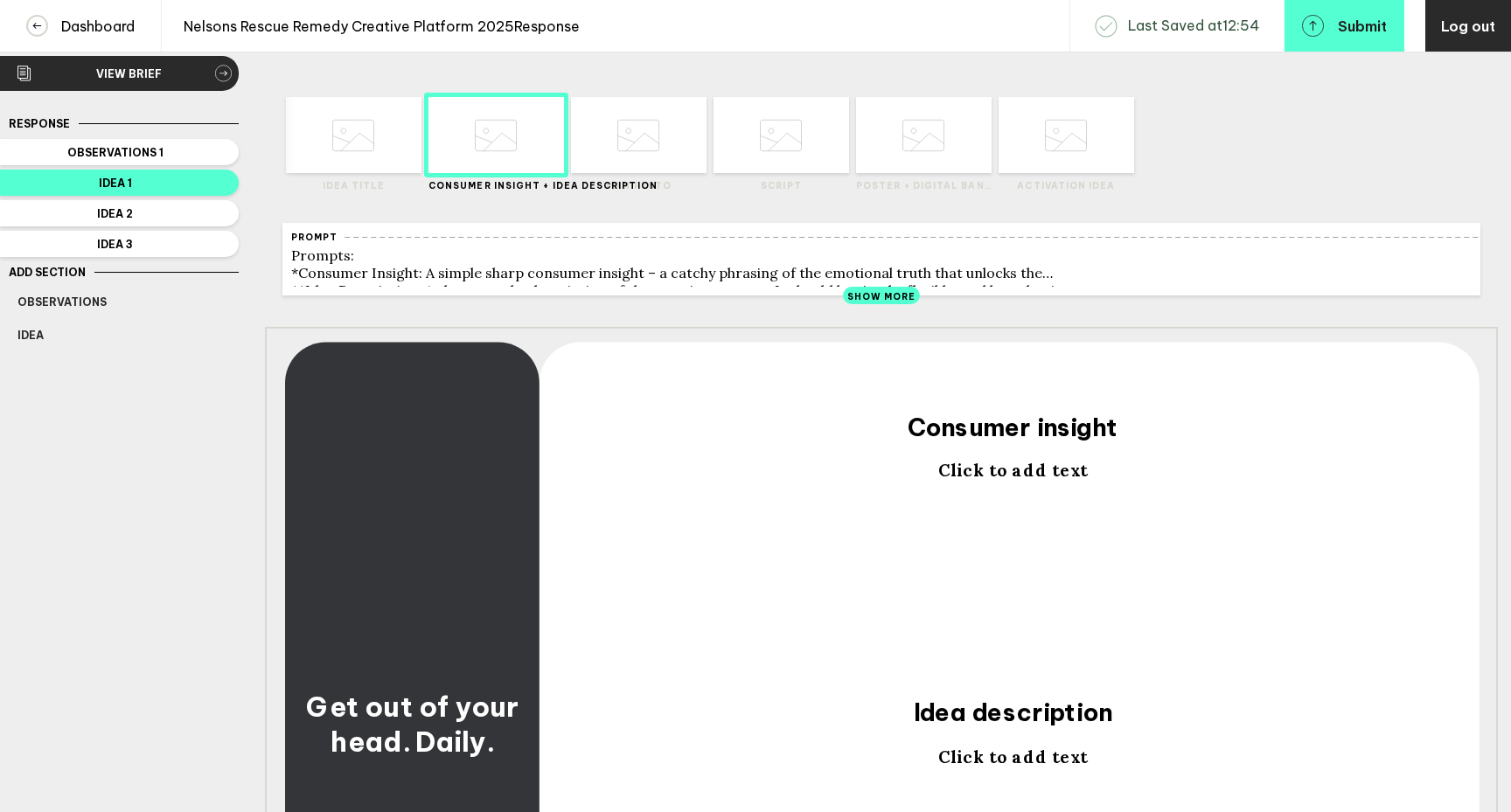
scroll to position [30, 0]
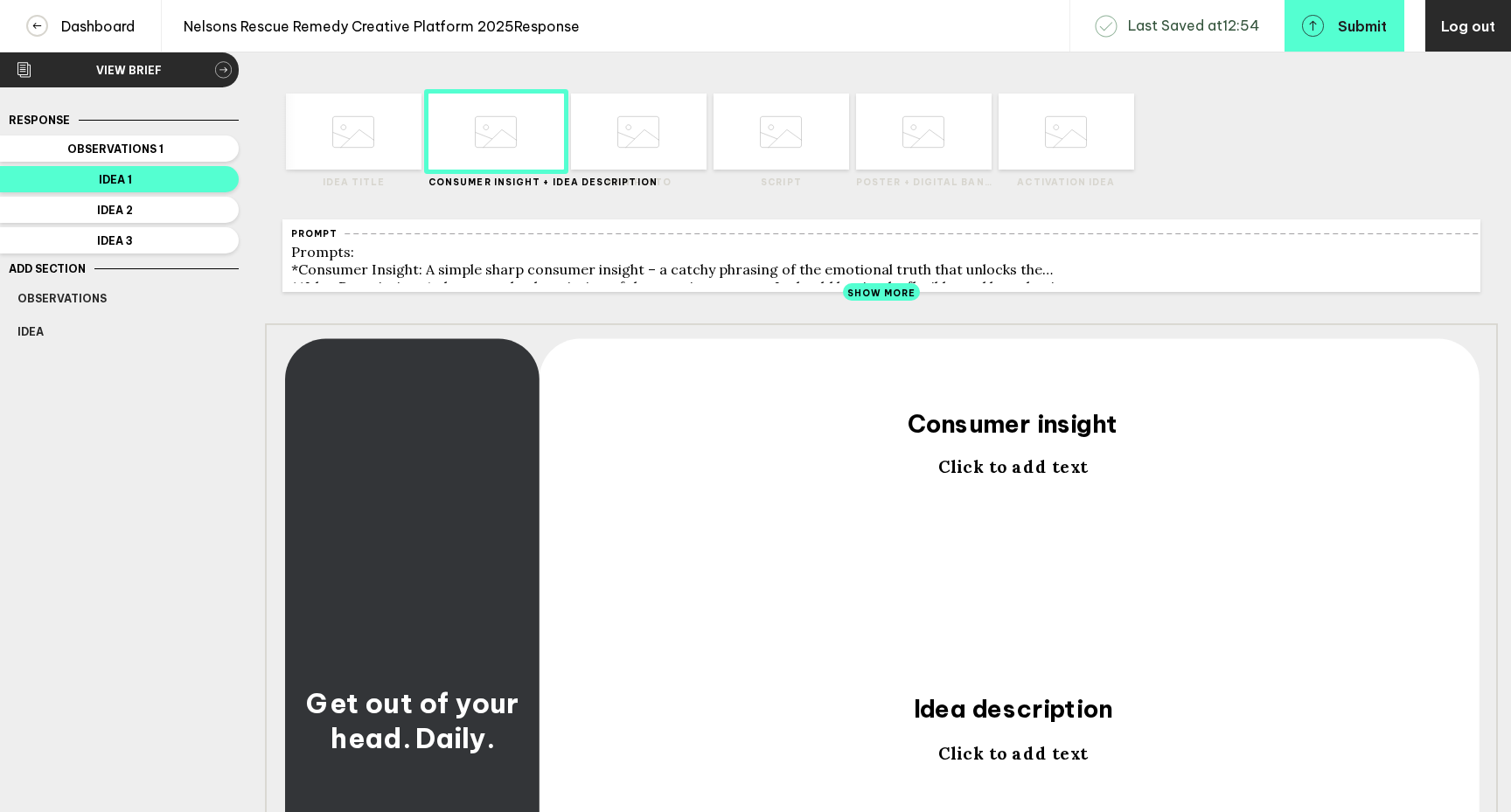
click at [892, 298] on span "Show More" at bounding box center [881, 293] width 69 height 11
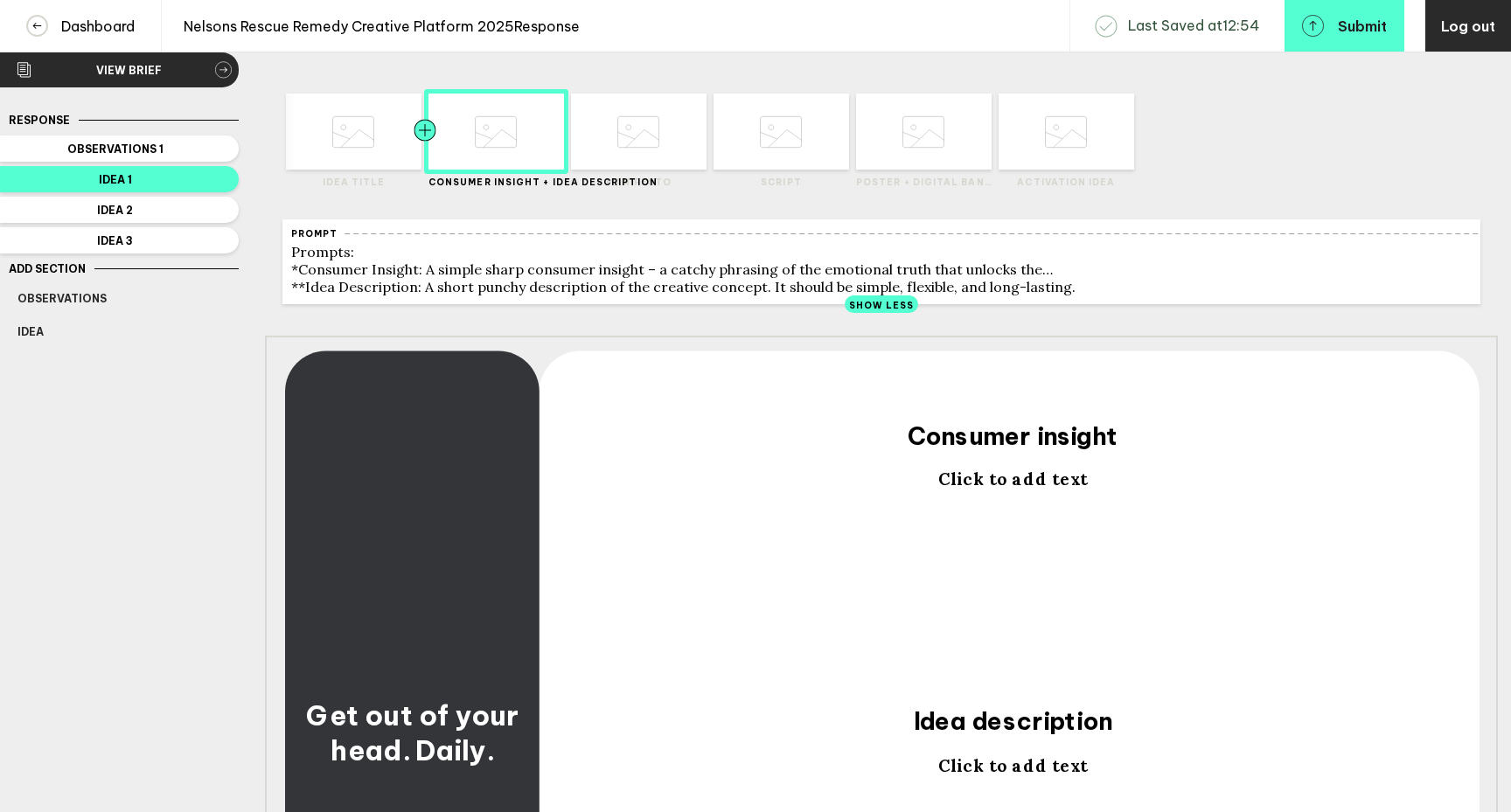
click at [378, 163] on div at bounding box center [391, 131] width 68 height 76
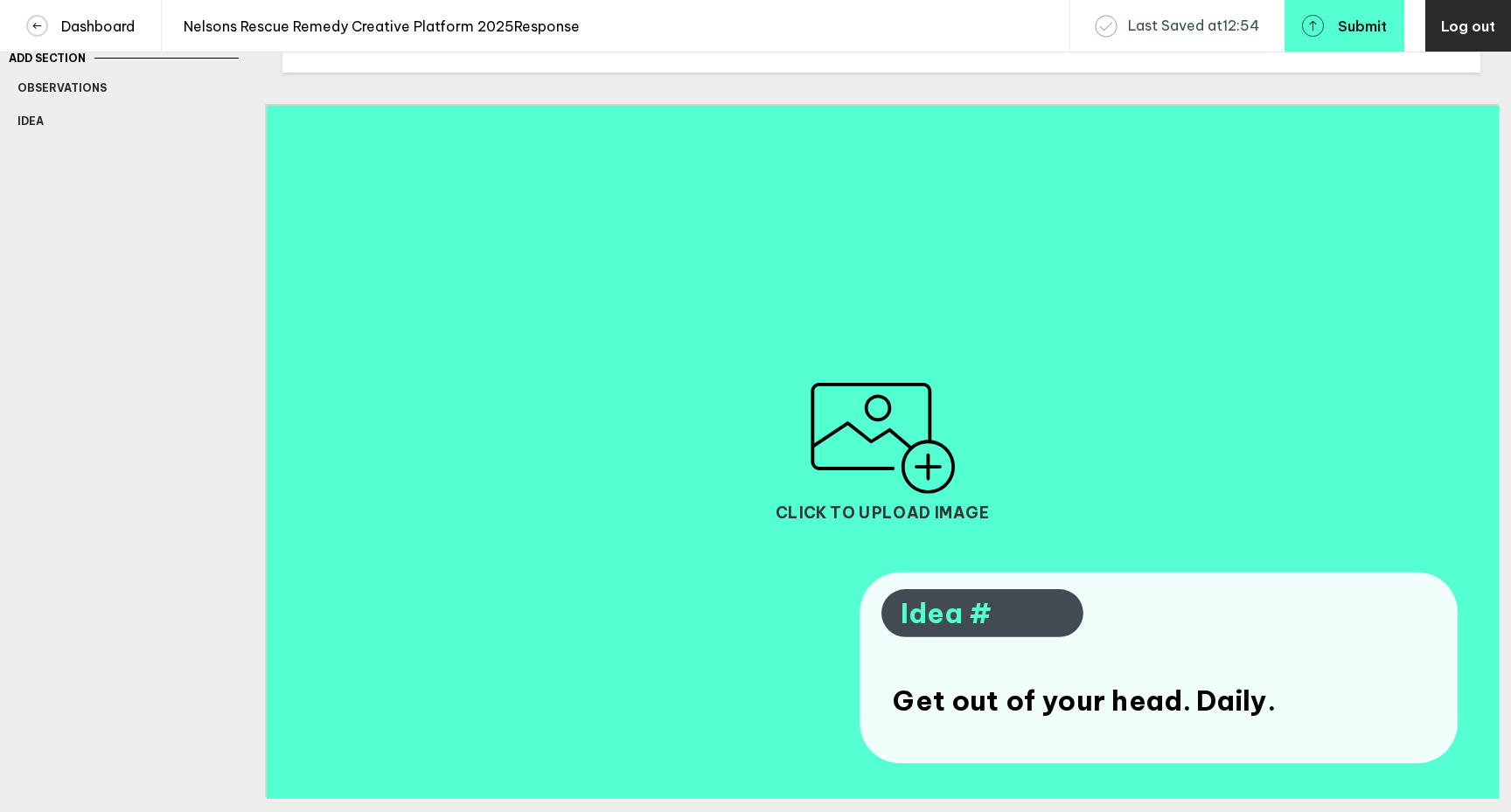
scroll to position [244, 0]
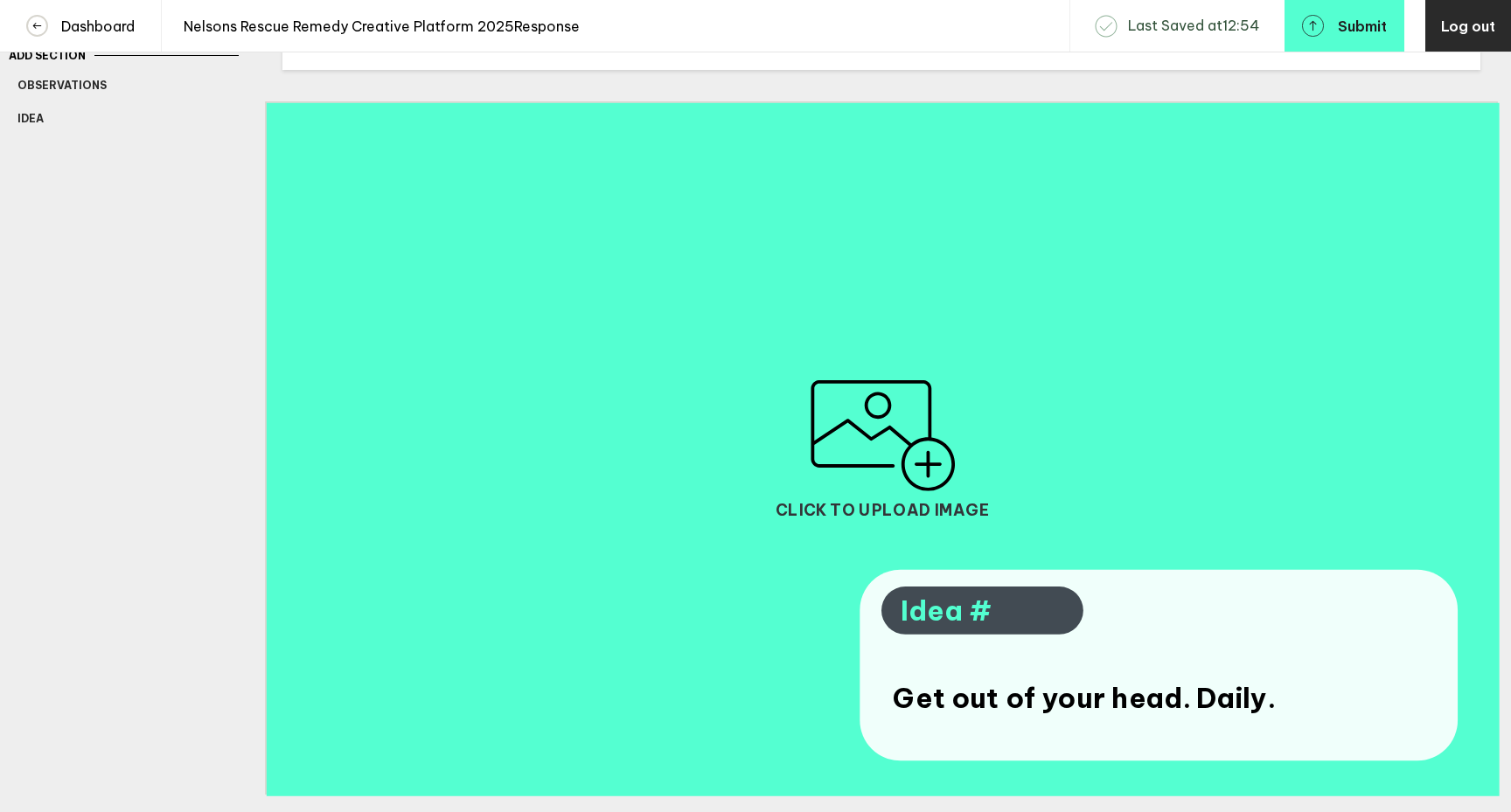
click at [1271, 711] on div "Get out of your head. Daily." at bounding box center [1108, 698] width 431 height 36
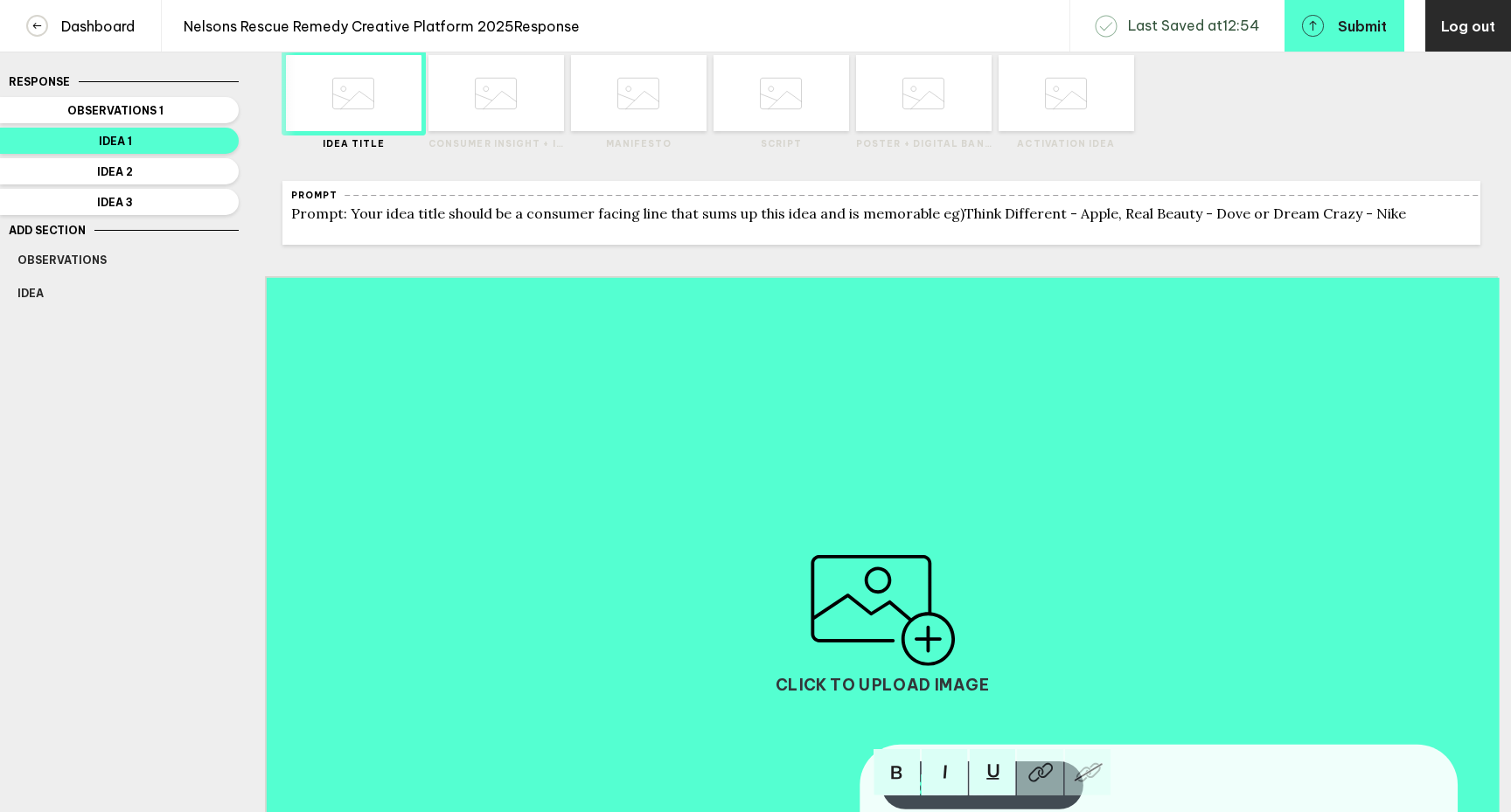
scroll to position [0, 0]
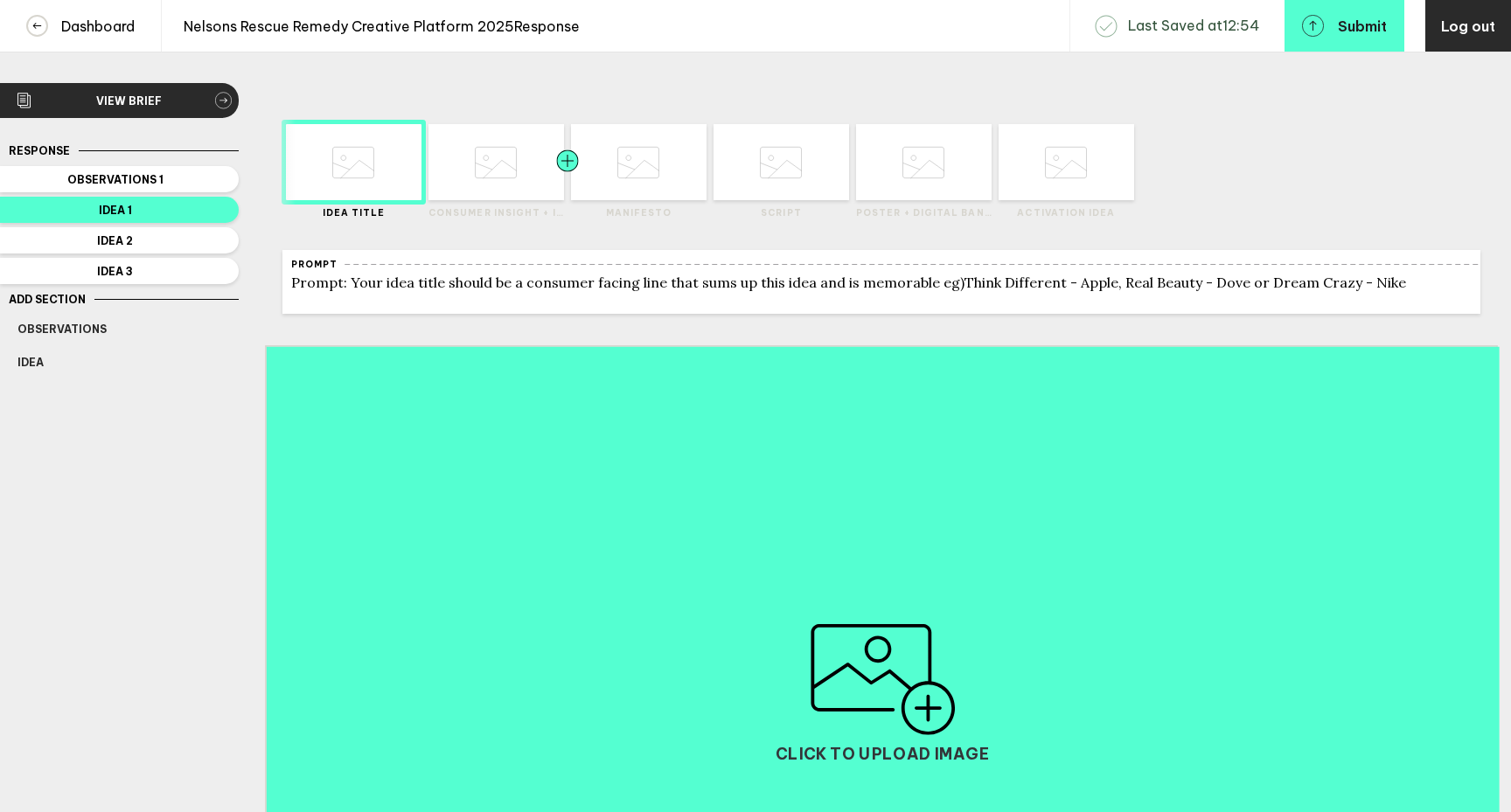
click at [513, 184] on div at bounding box center [534, 162] width 68 height 76
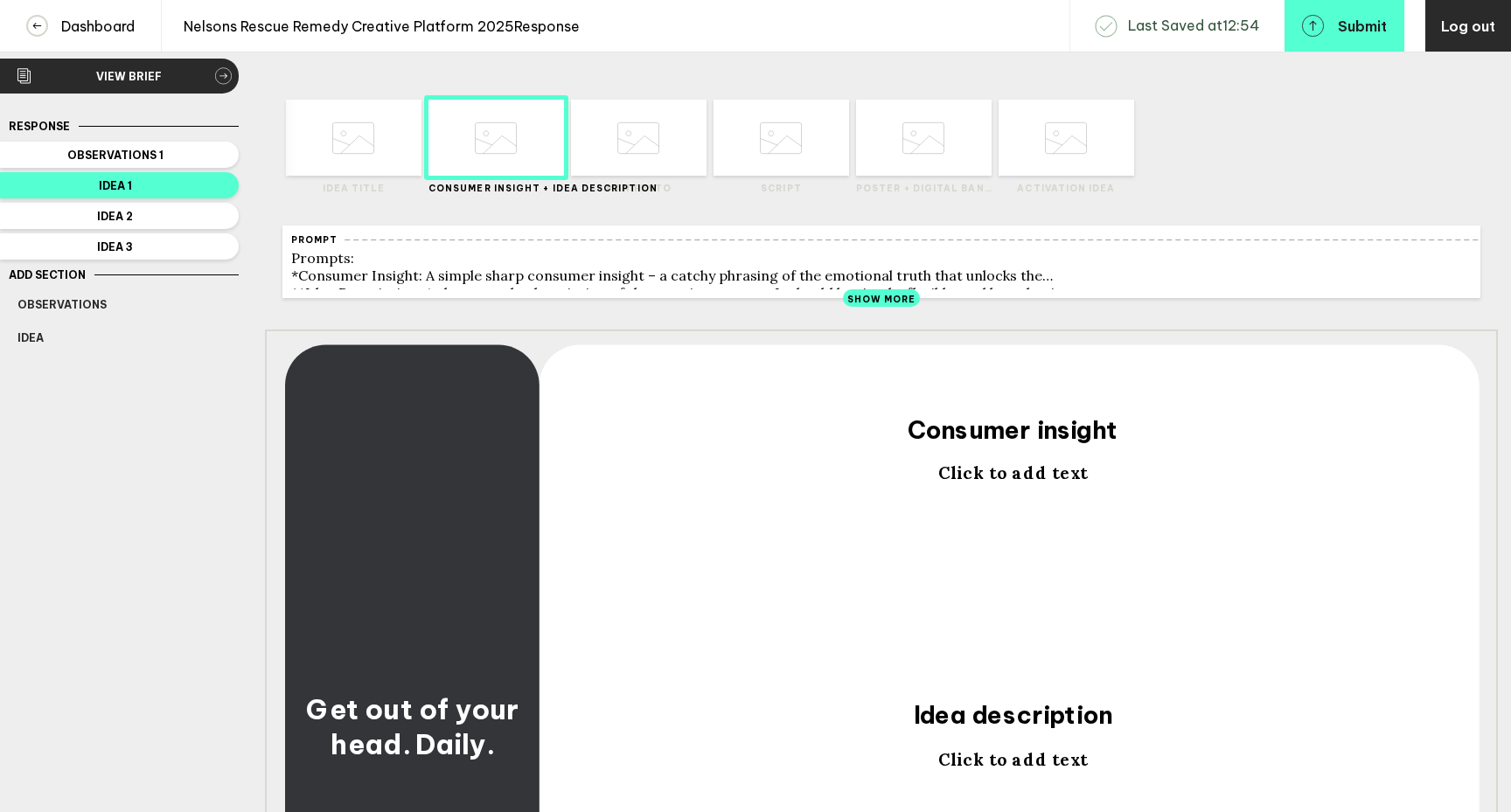
scroll to position [30, 0]
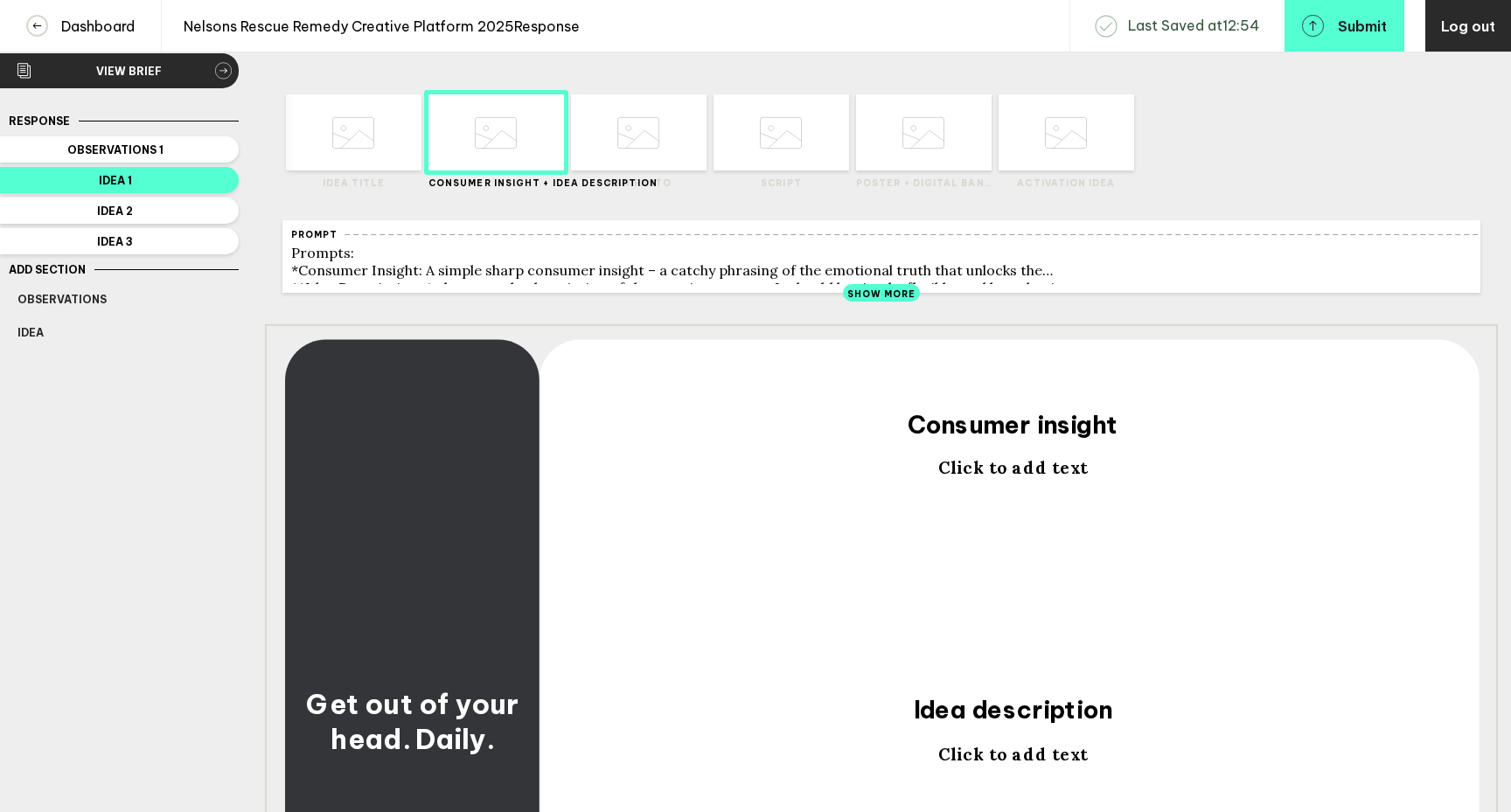
click at [892, 299] on span "Show More" at bounding box center [881, 294] width 69 height 11
